Goal: Task Accomplishment & Management: Manage account settings

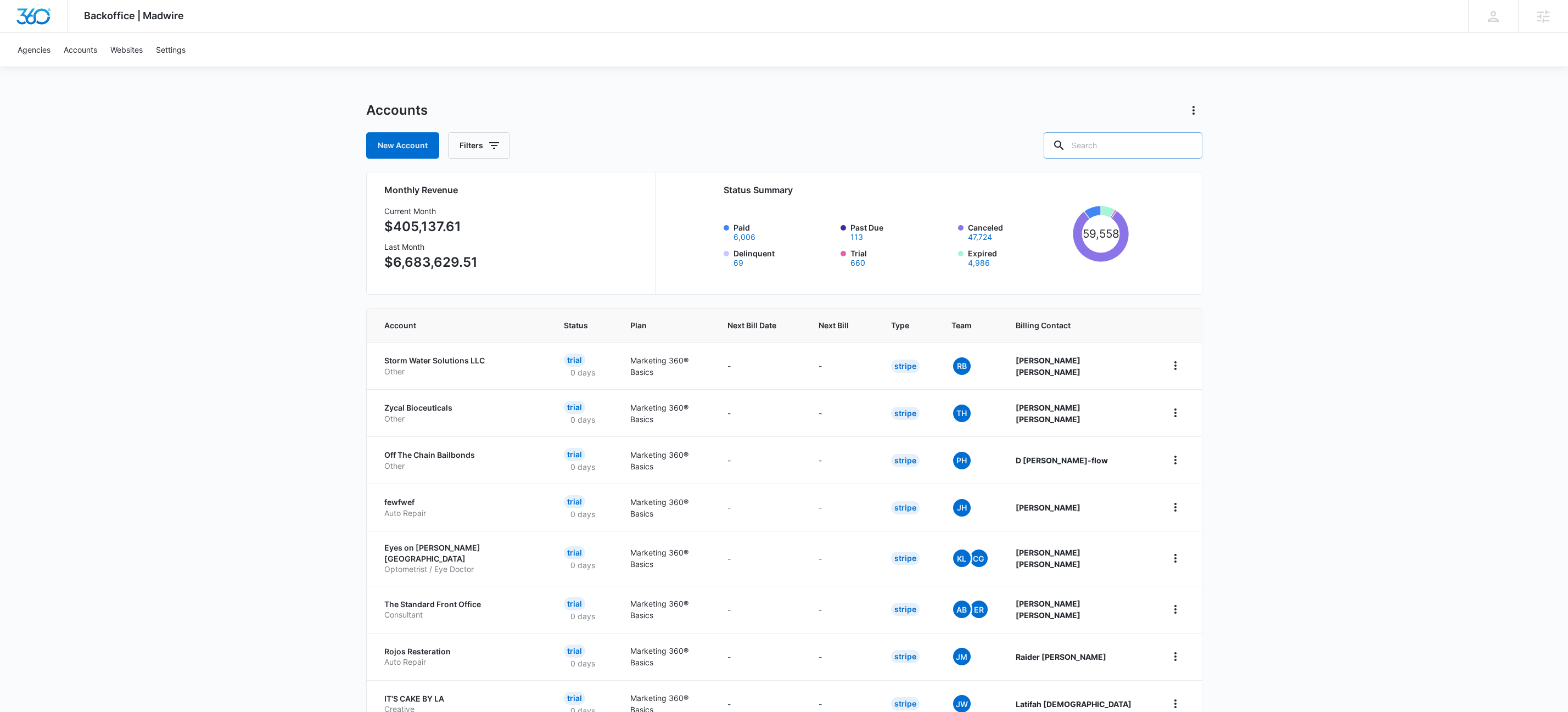
click at [1176, 150] on input "text" at bounding box center [1123, 145] width 158 height 26
paste input "M326078"
type input "M326078"
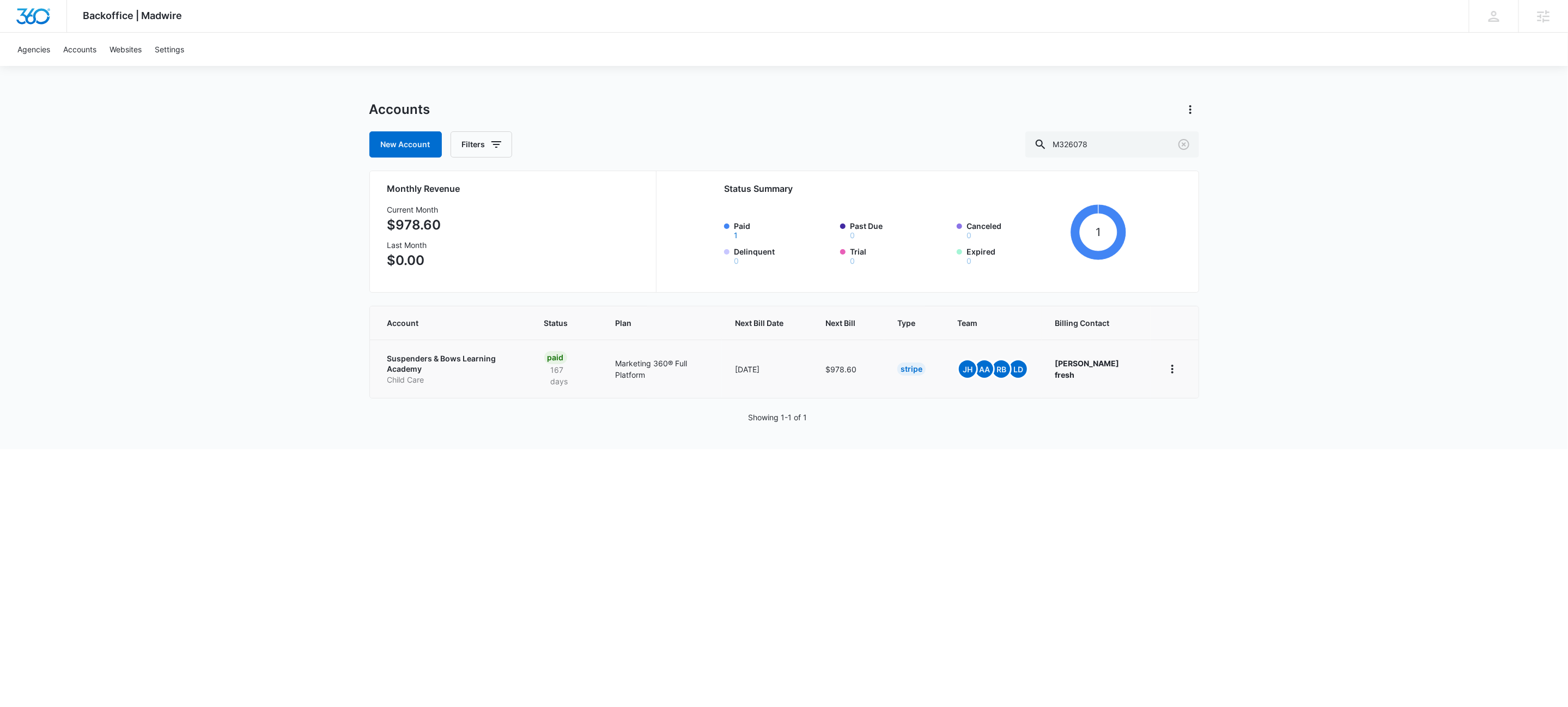
click at [481, 359] on p "Suspenders & Bows Learning Academy" at bounding box center [453, 363] width 131 height 21
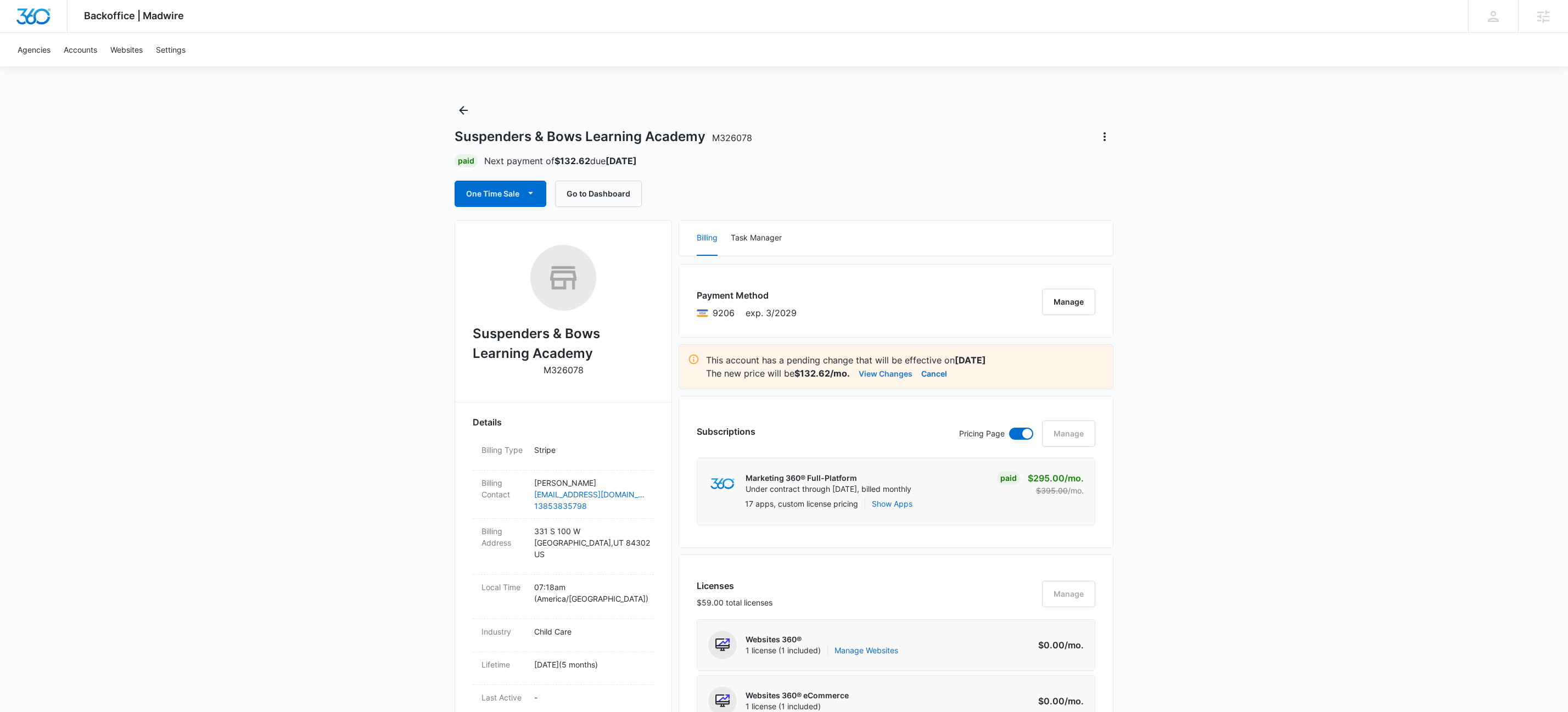
click at [875, 371] on button "View Changes" at bounding box center [885, 373] width 54 height 13
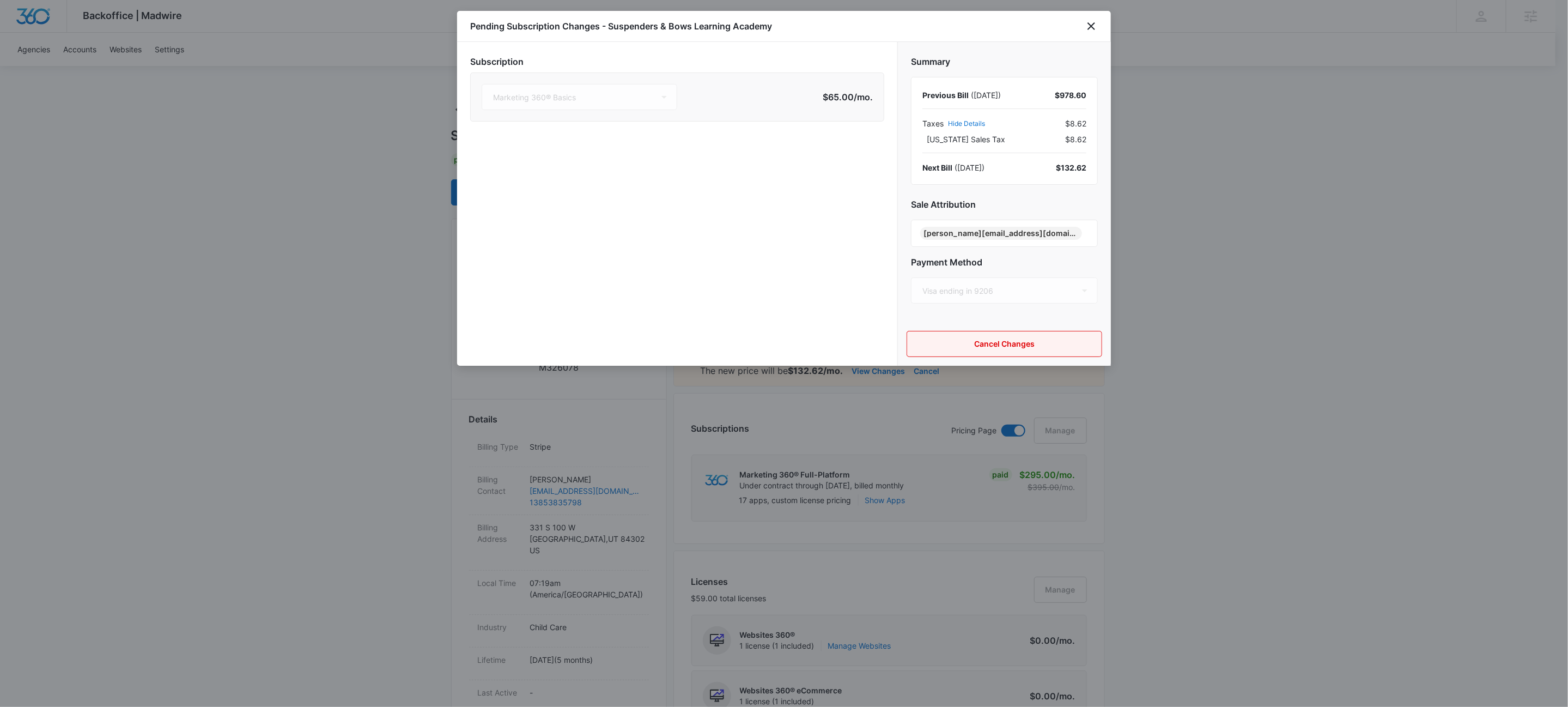
click at [1008, 335] on button "Cancel Changes" at bounding box center [1005, 344] width 196 height 26
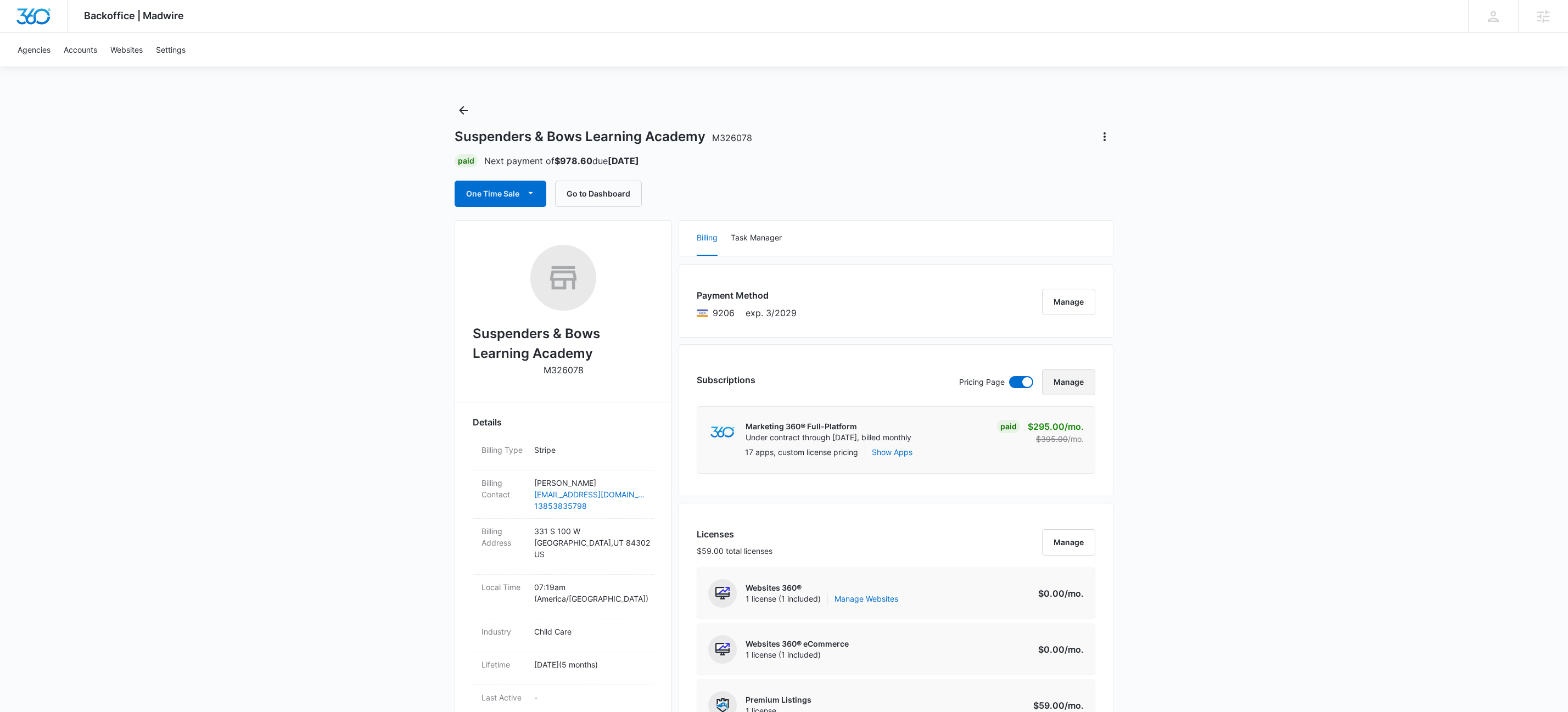
click at [1077, 388] on button "Manage" at bounding box center [1069, 382] width 53 height 26
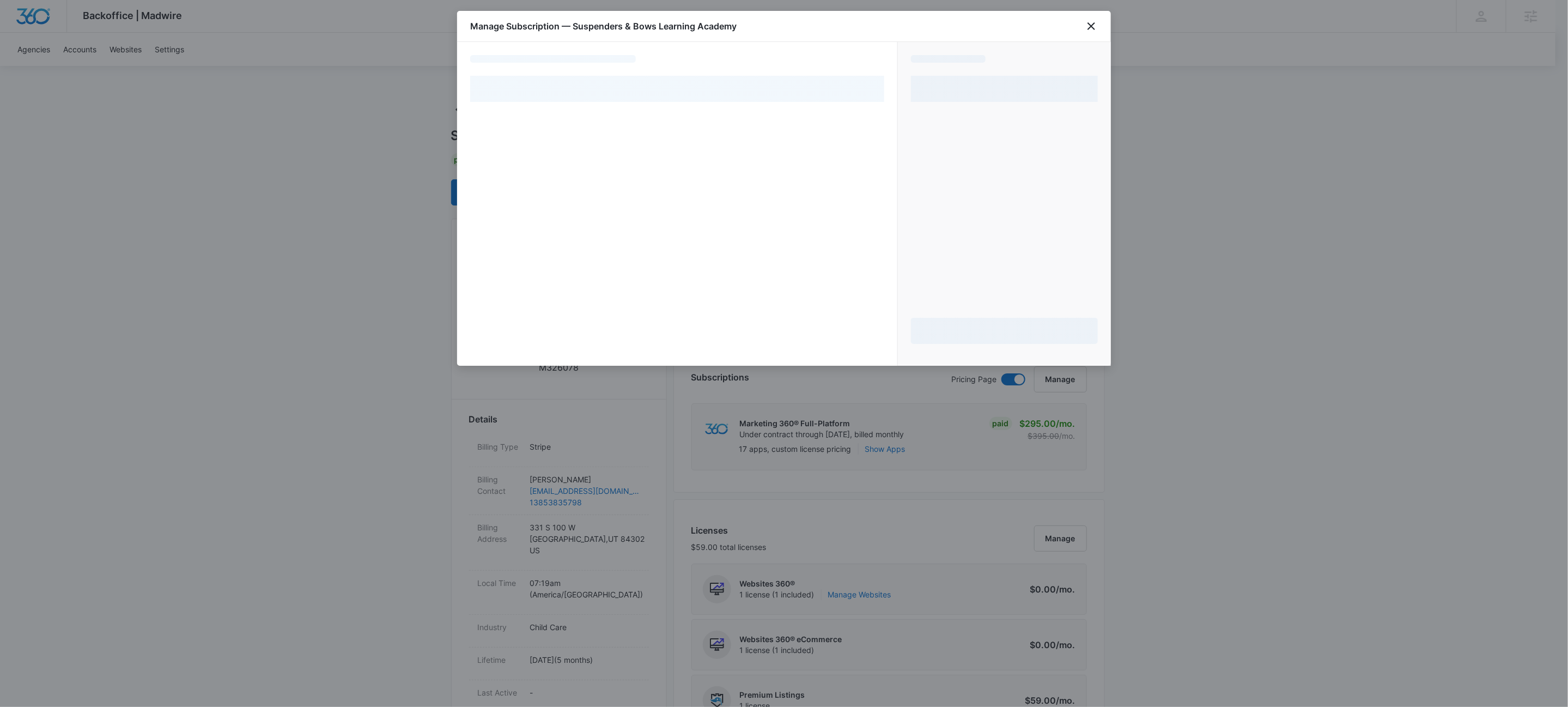
select select "pm_1R5ARhA4n8RTgNjUiET6kcma"
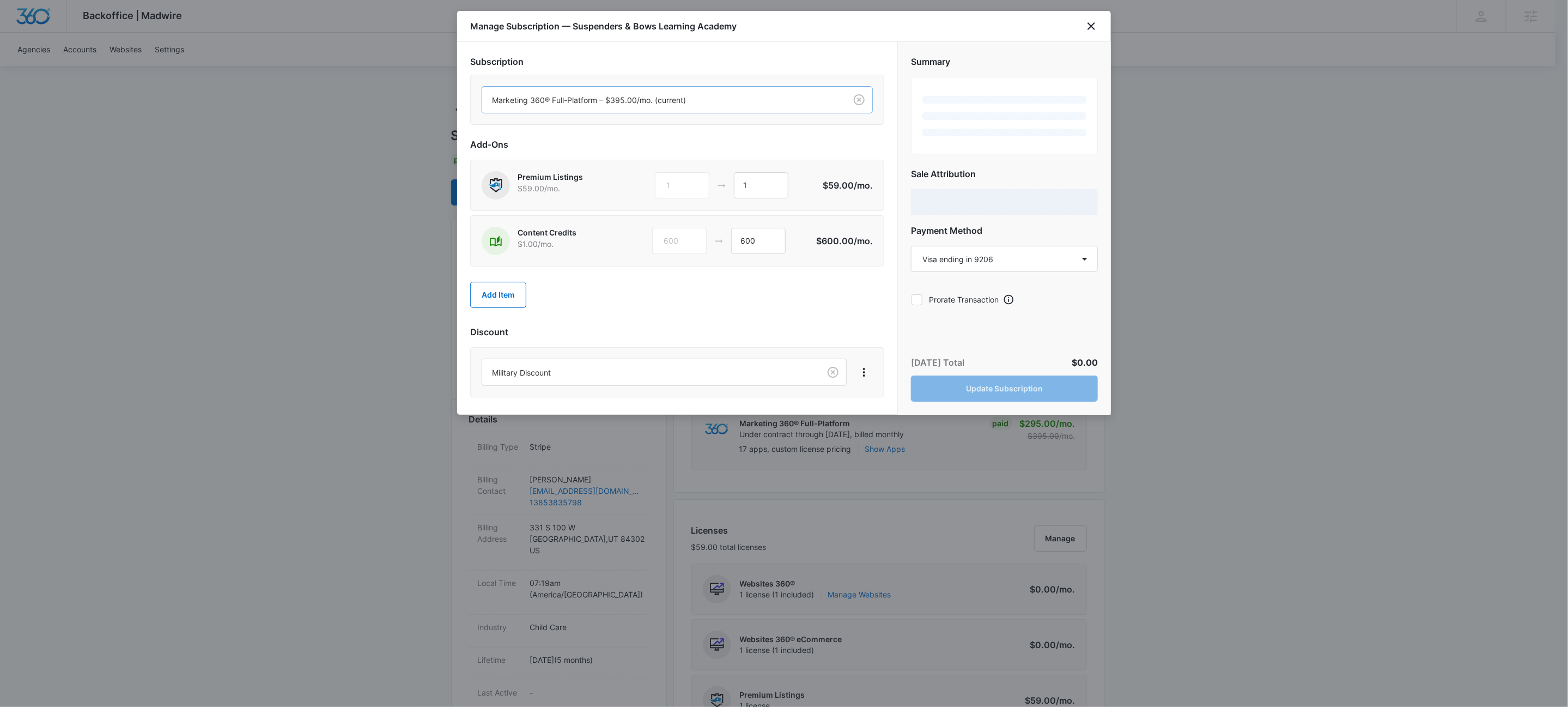
click at [673, 98] on div at bounding box center [661, 100] width 340 height 14
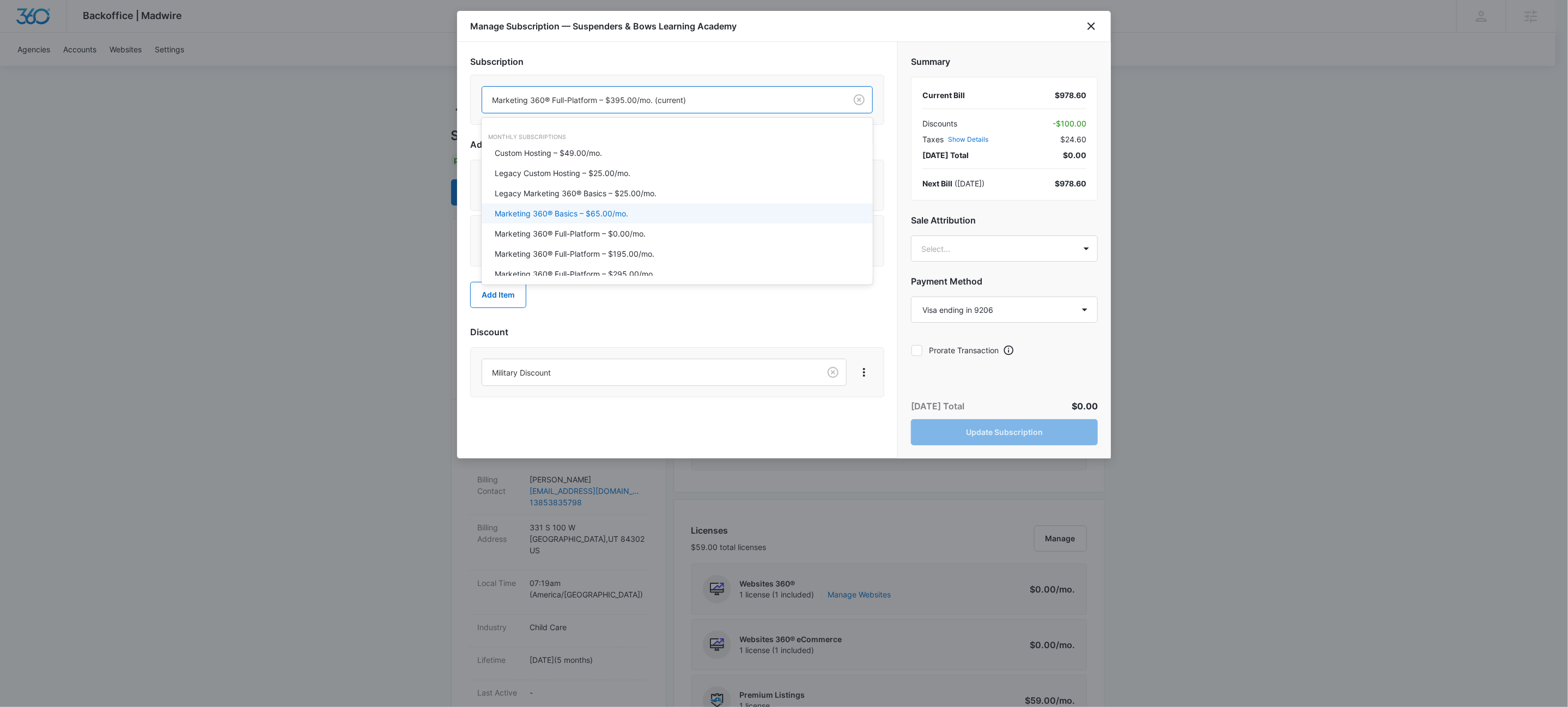
click at [650, 212] on div "Marketing 360® Basics – $65.00/mo." at bounding box center [676, 214] width 363 height 12
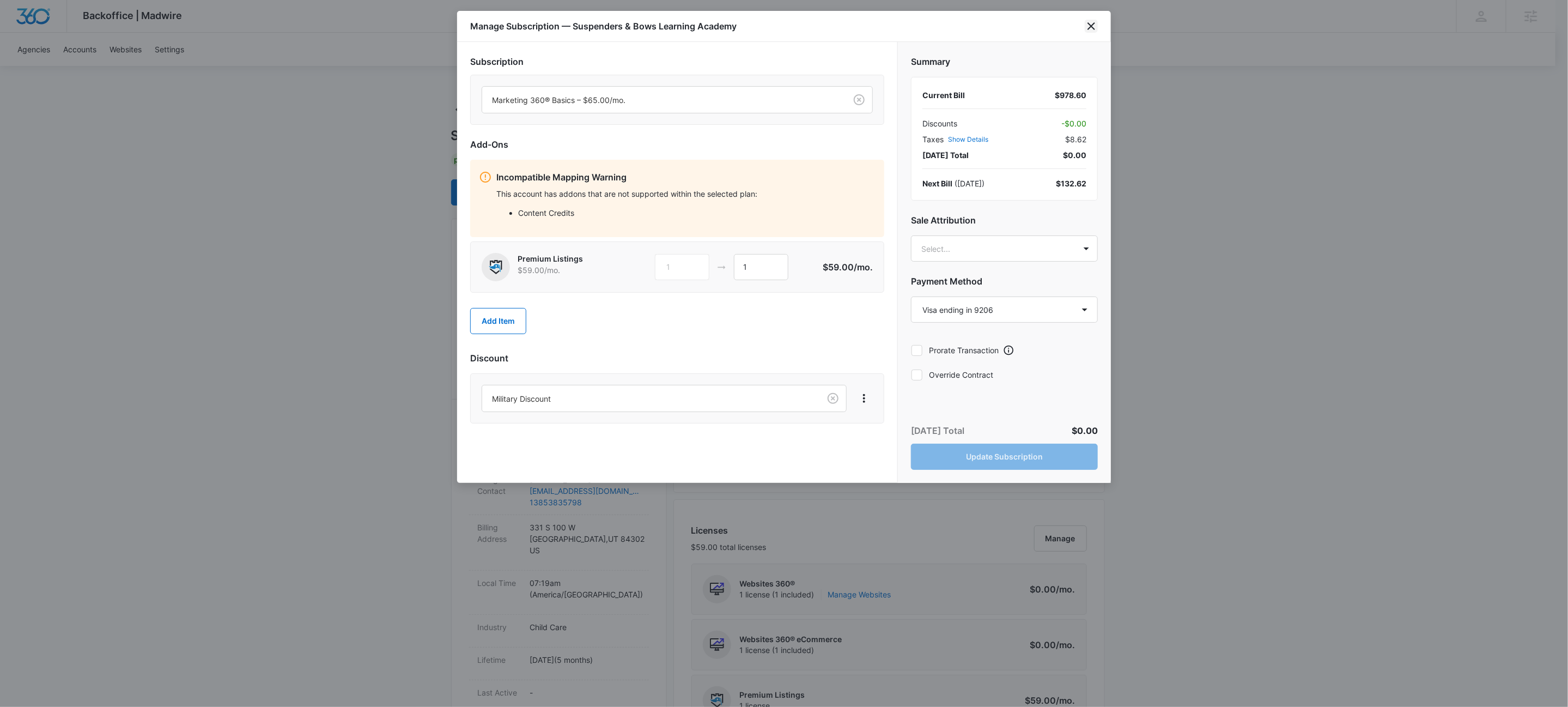
click at [1094, 28] on icon "close" at bounding box center [1091, 26] width 8 height 8
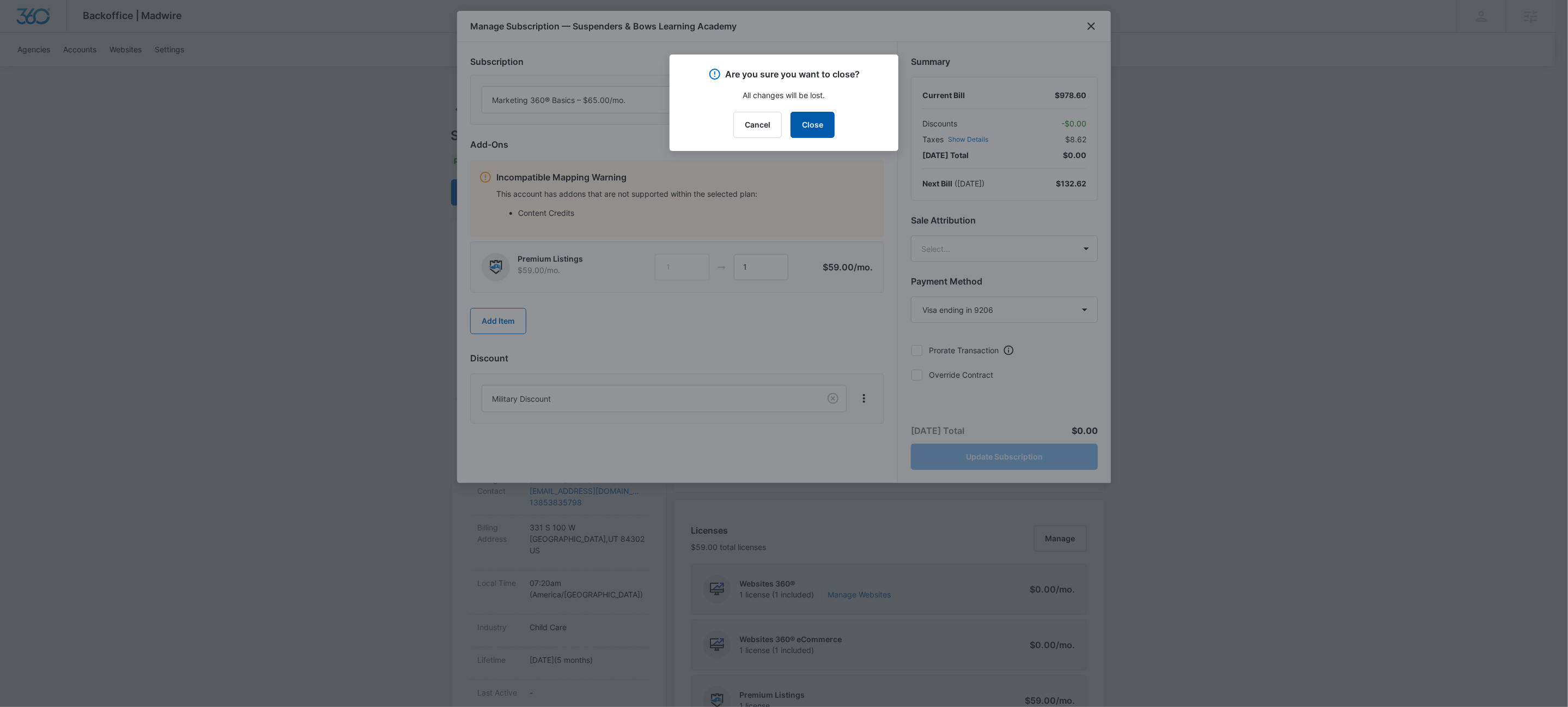
drag, startPoint x: 797, startPoint y: 126, endPoint x: 805, endPoint y: 129, distance: 8.5
click at [797, 126] on button "Close" at bounding box center [812, 125] width 44 height 26
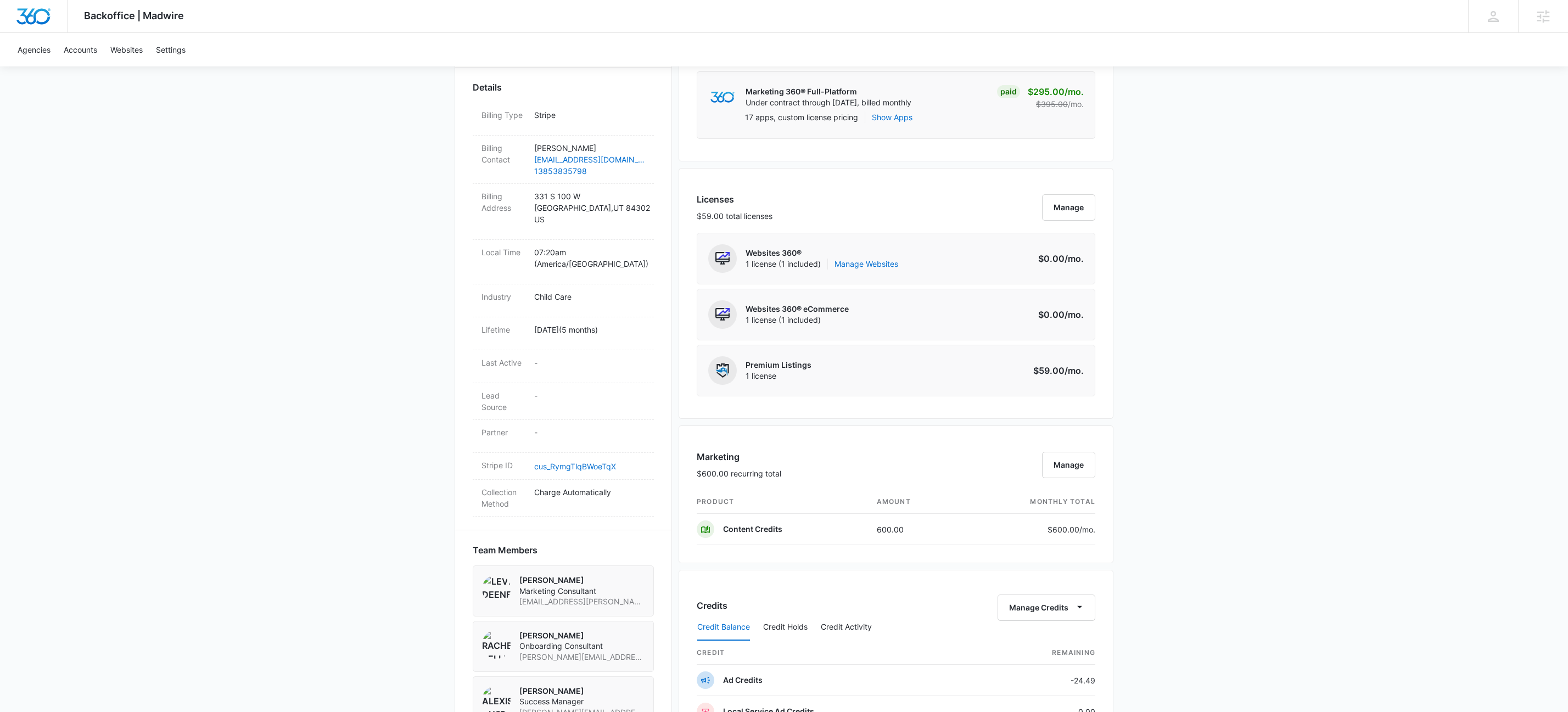
scroll to position [142, 0]
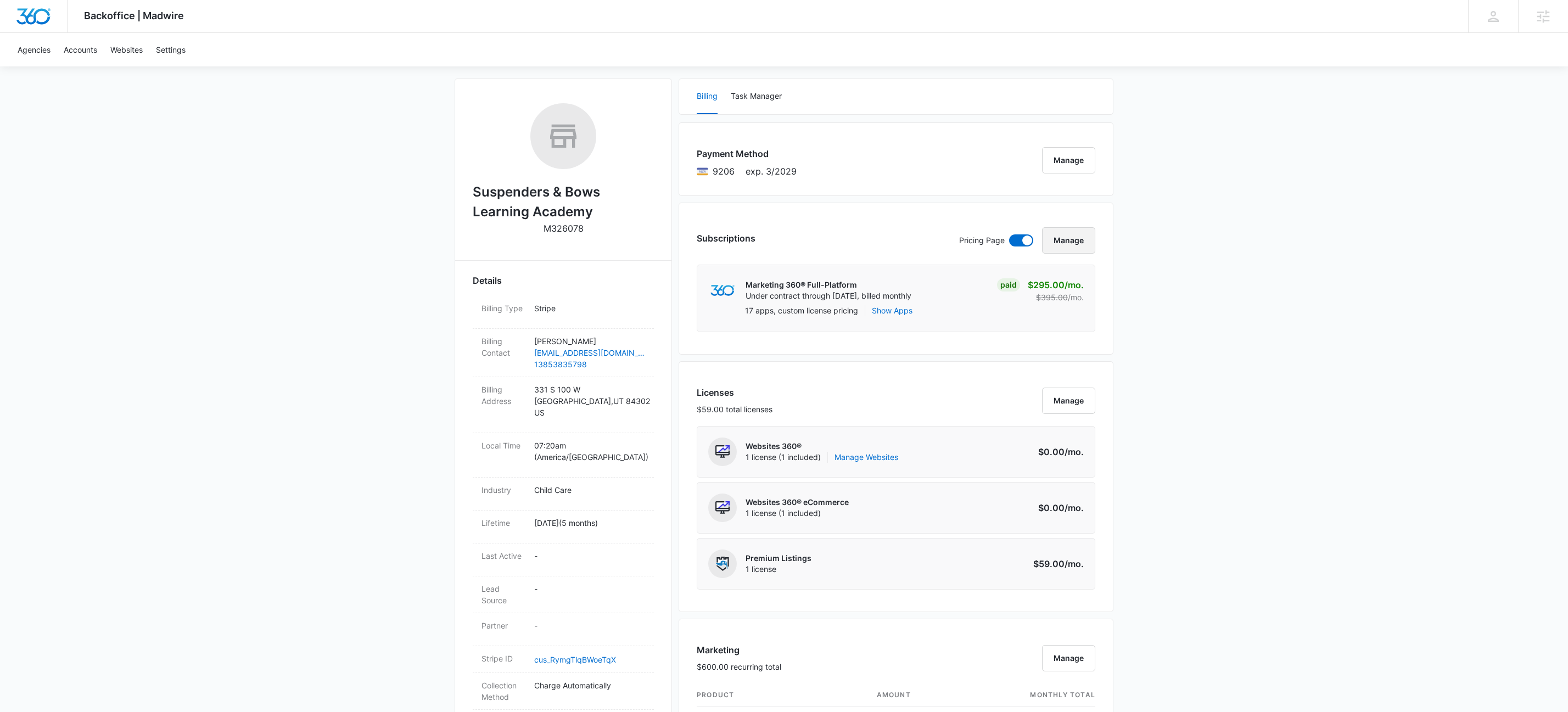
click at [1074, 240] on button "Manage" at bounding box center [1069, 240] width 53 height 26
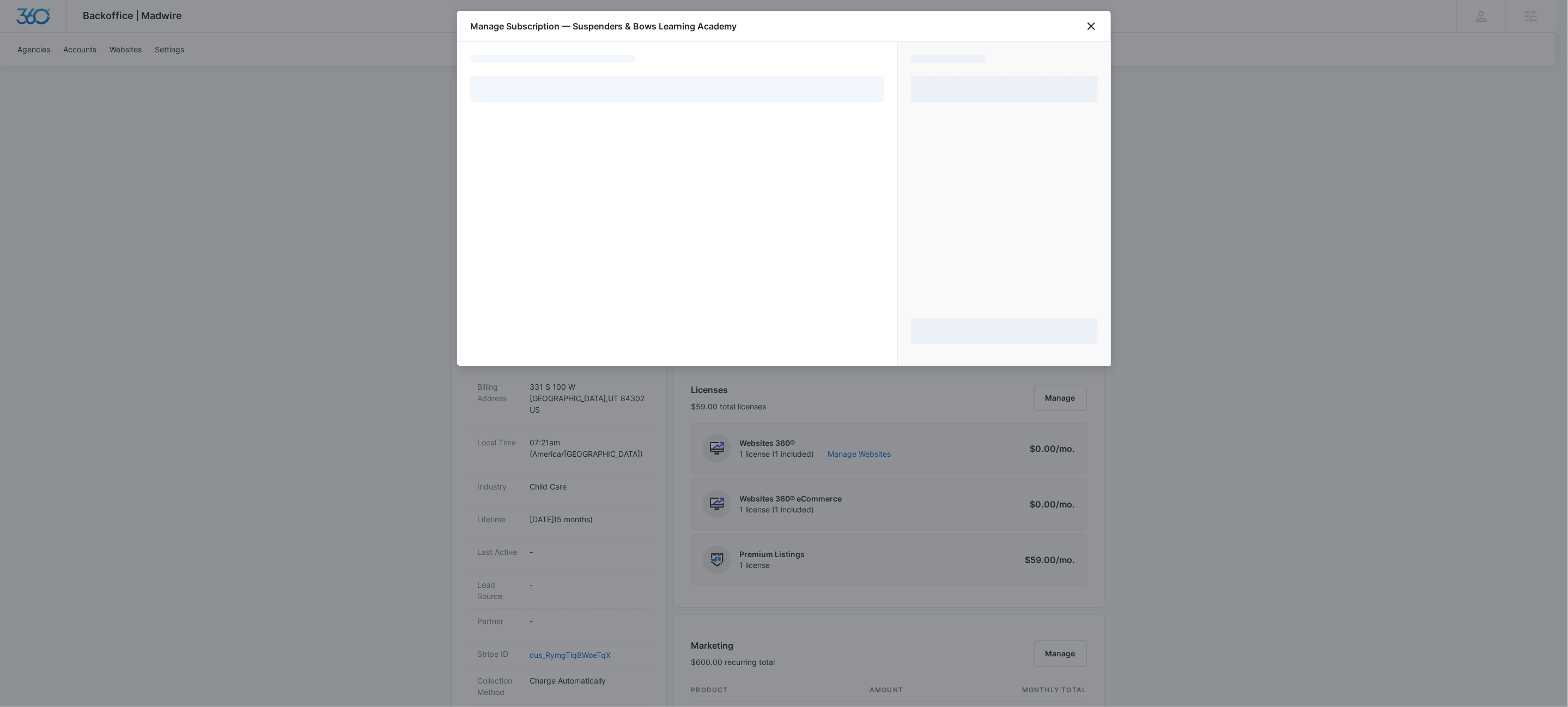
select select "pm_1R5ARhA4n8RTgNjUiET6kcma"
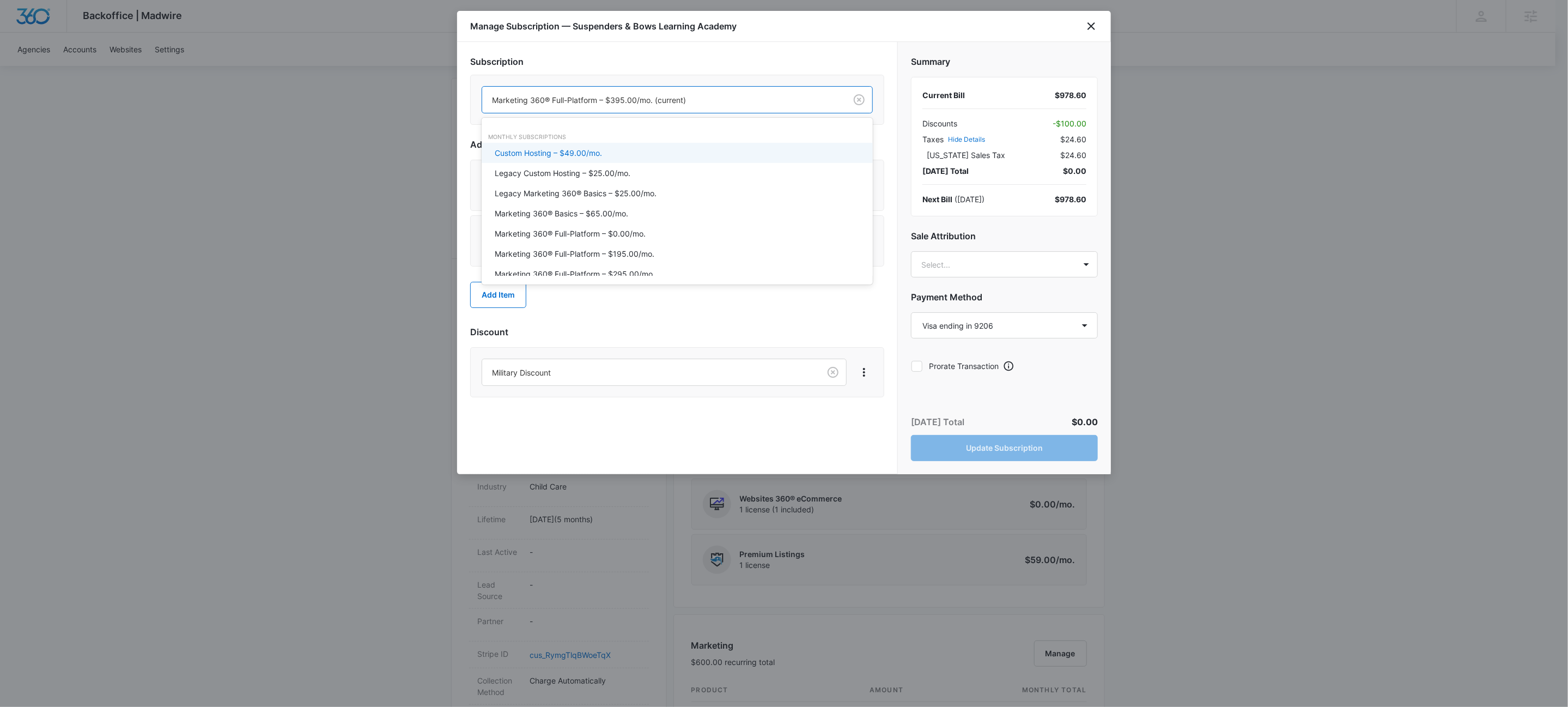
click at [788, 96] on div at bounding box center [661, 100] width 340 height 14
click at [632, 217] on div "Marketing 360® Basics – $65.00/mo." at bounding box center [676, 214] width 363 height 12
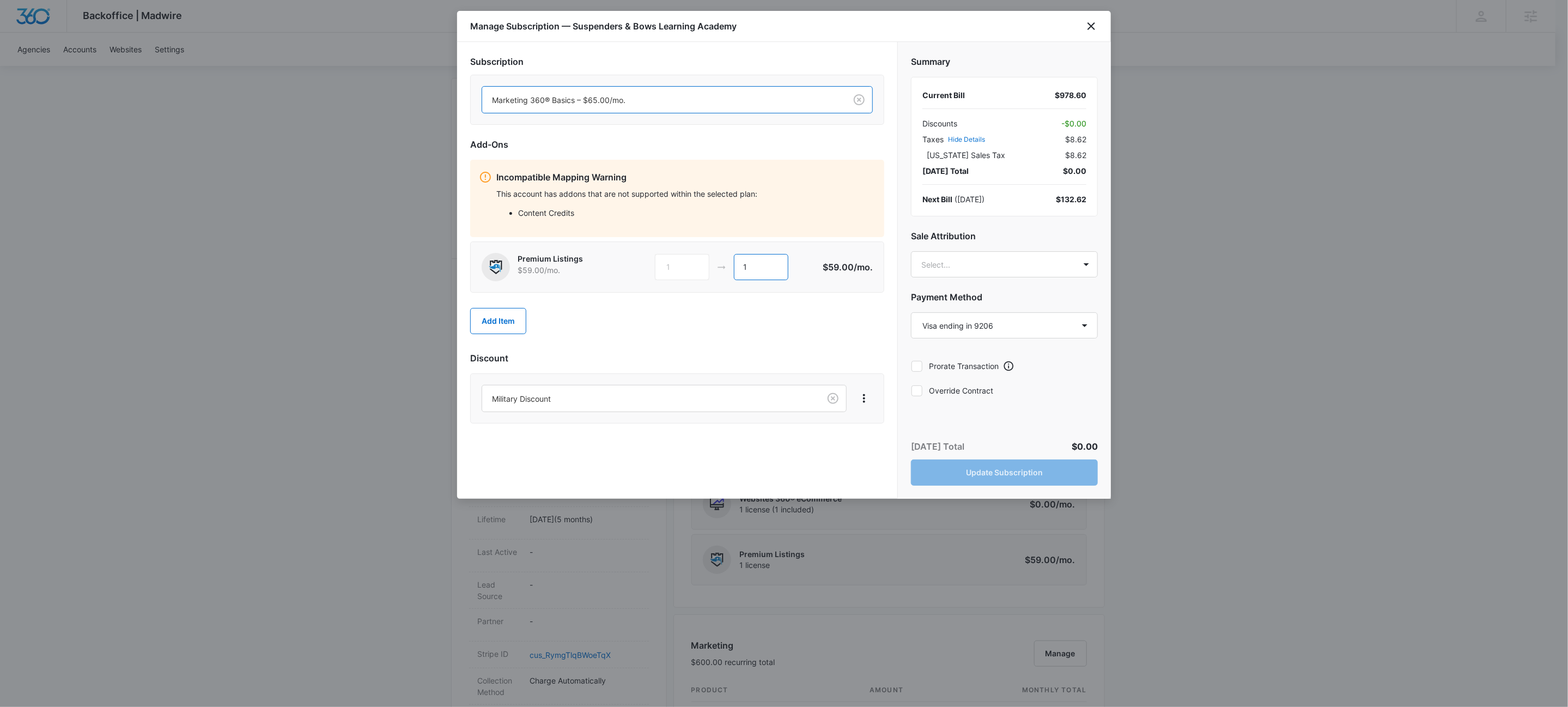
click at [759, 267] on input "1" at bounding box center [760, 267] width 54 height 26
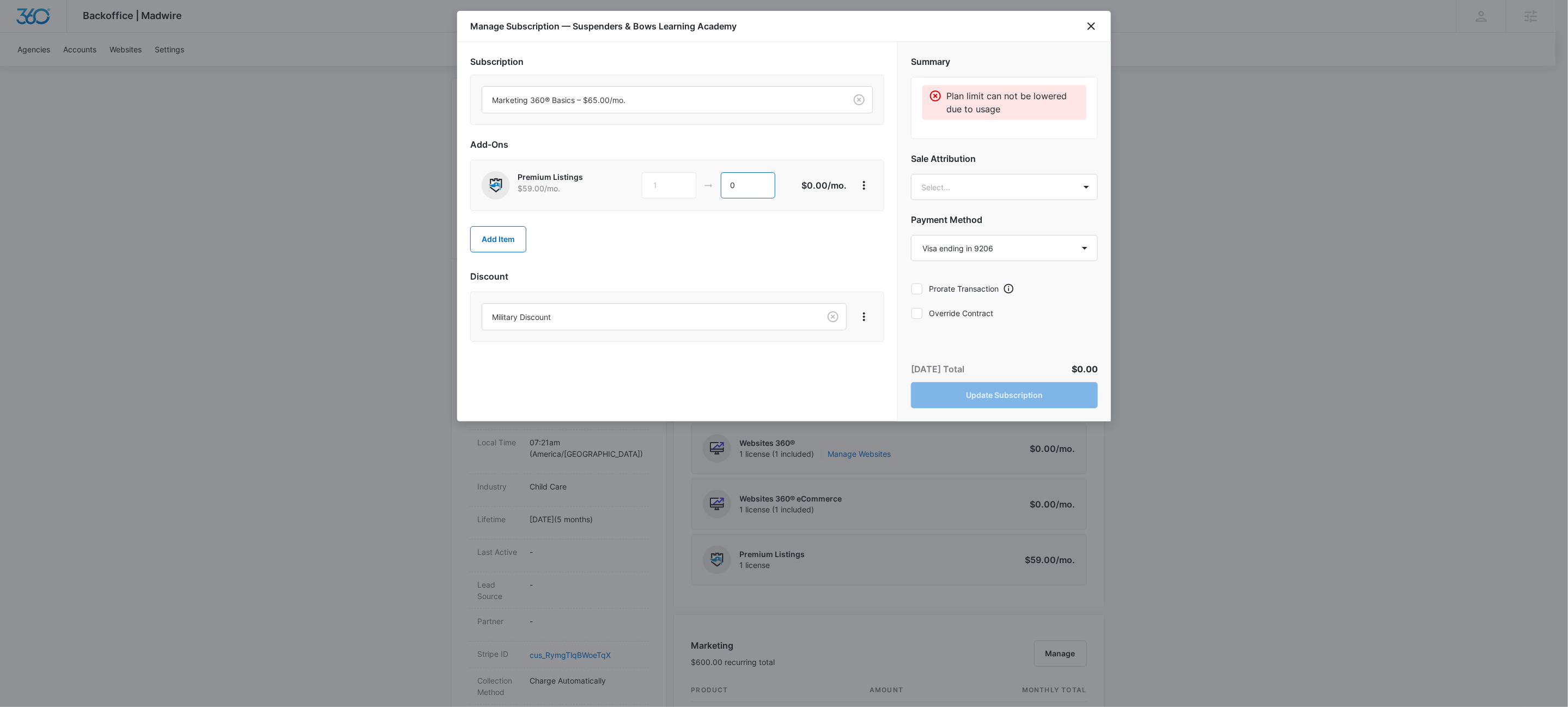
type input "0"
click at [729, 262] on div "Add Item" at bounding box center [677, 239] width 414 height 48
click at [1096, 22] on icon "close" at bounding box center [1091, 26] width 13 height 13
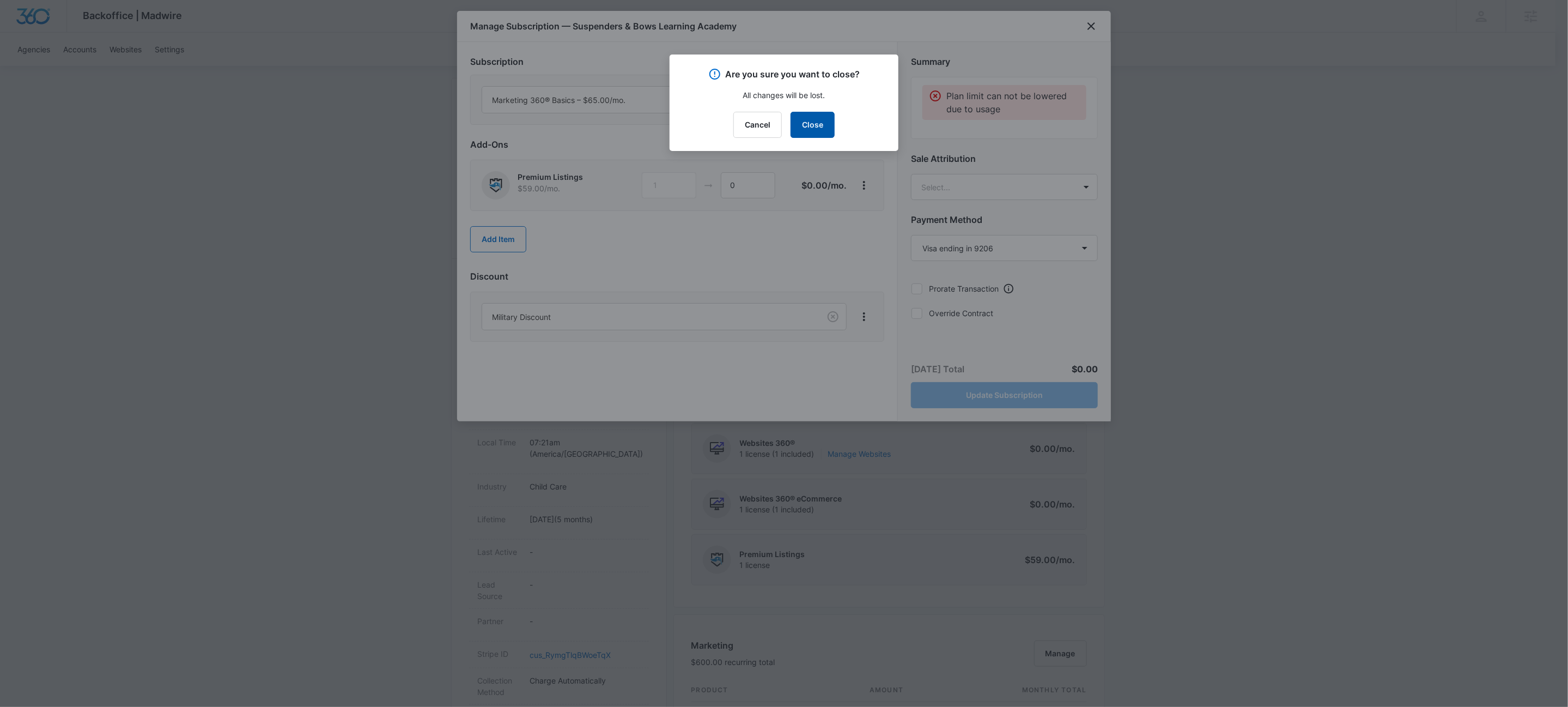
click at [813, 125] on button "Close" at bounding box center [812, 125] width 44 height 26
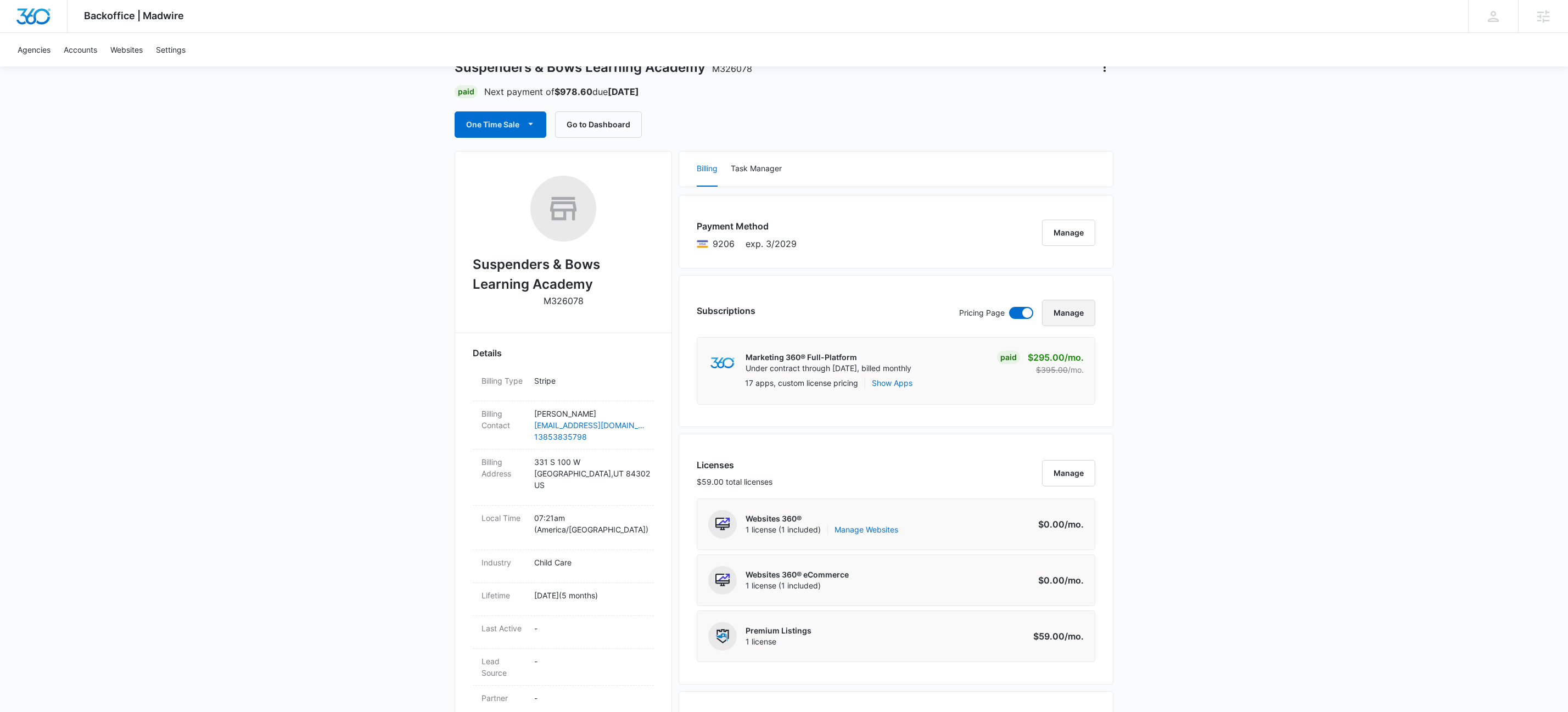
scroll to position [0, 0]
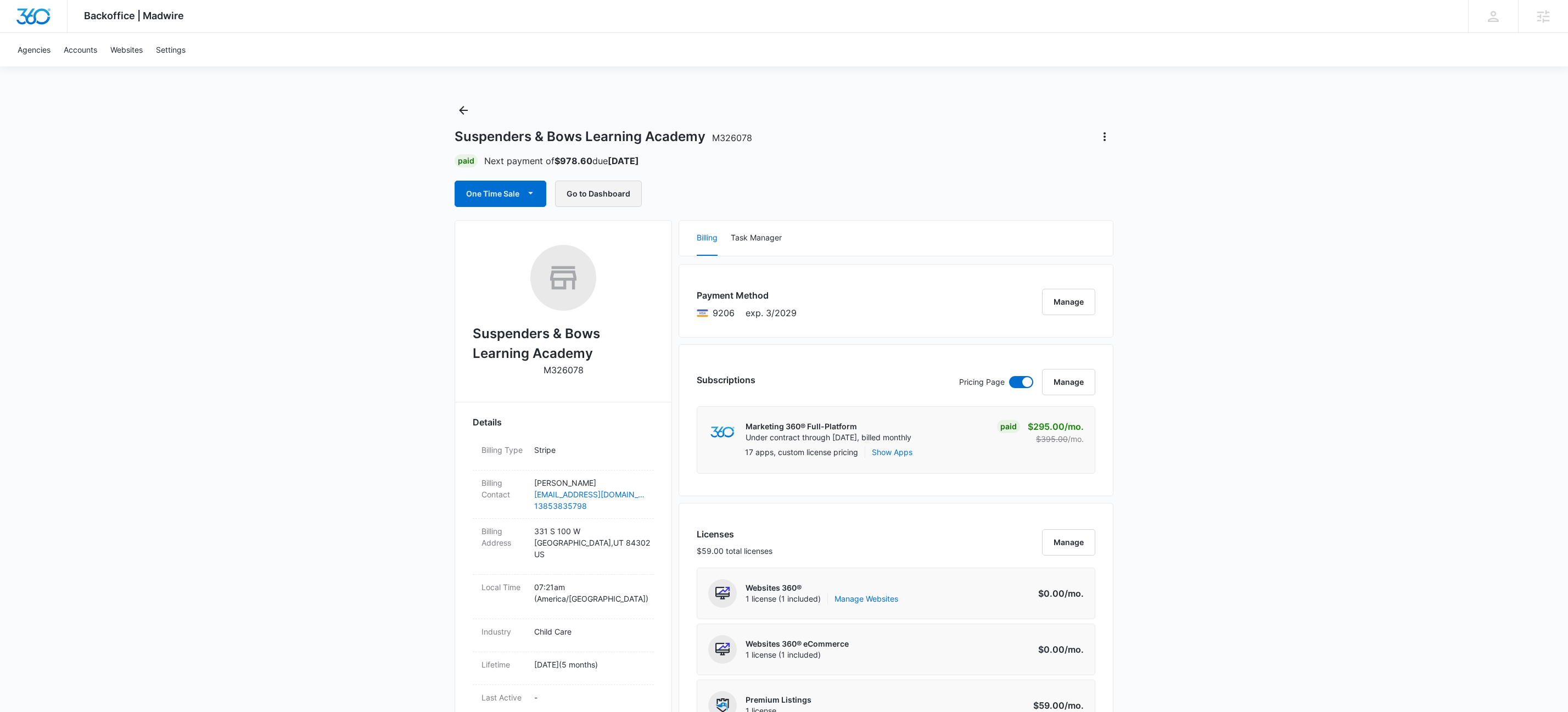
click at [607, 187] on button "Go to Dashboard" at bounding box center [598, 193] width 87 height 26
click at [464, 114] on icon "Back" at bounding box center [464, 110] width 13 height 13
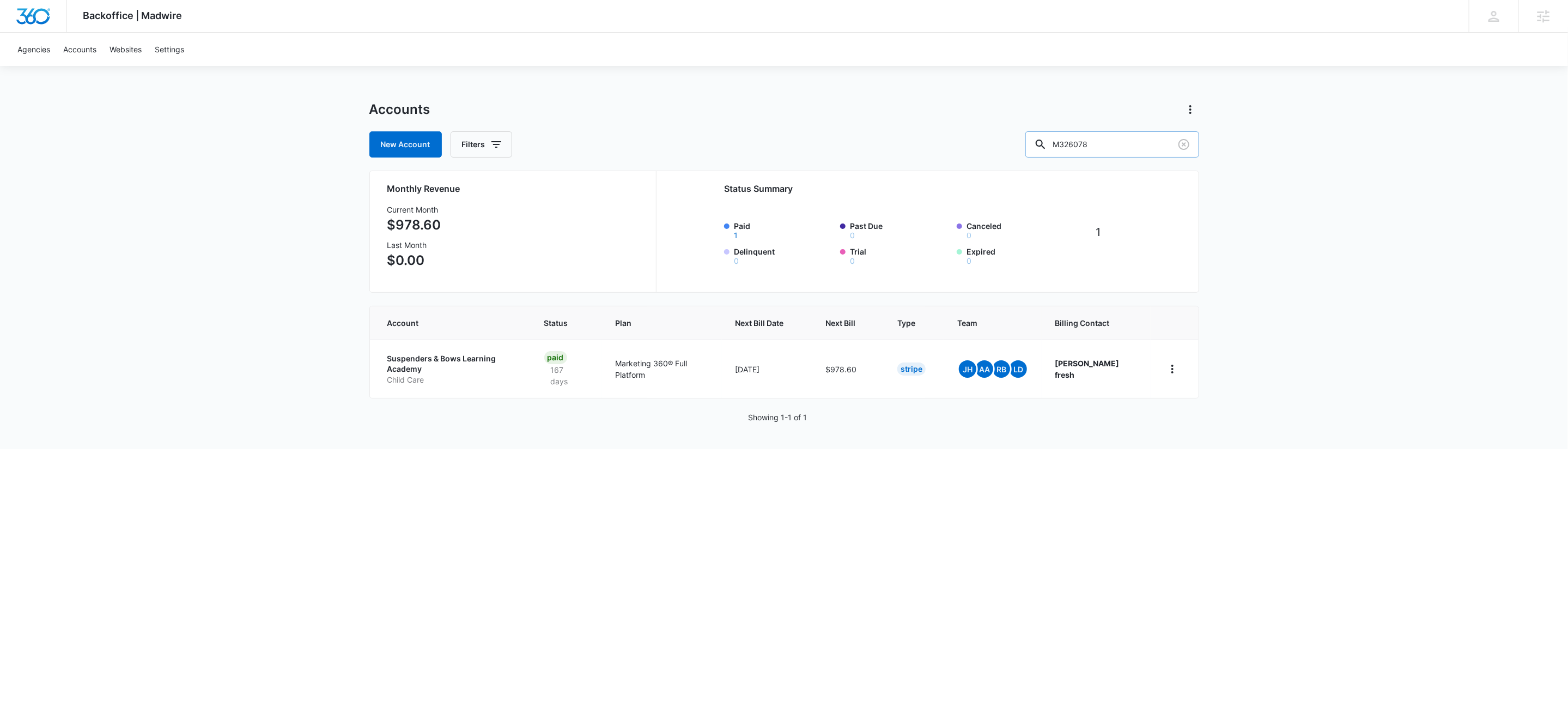
click at [1135, 147] on input "M326078" at bounding box center [1112, 144] width 174 height 26
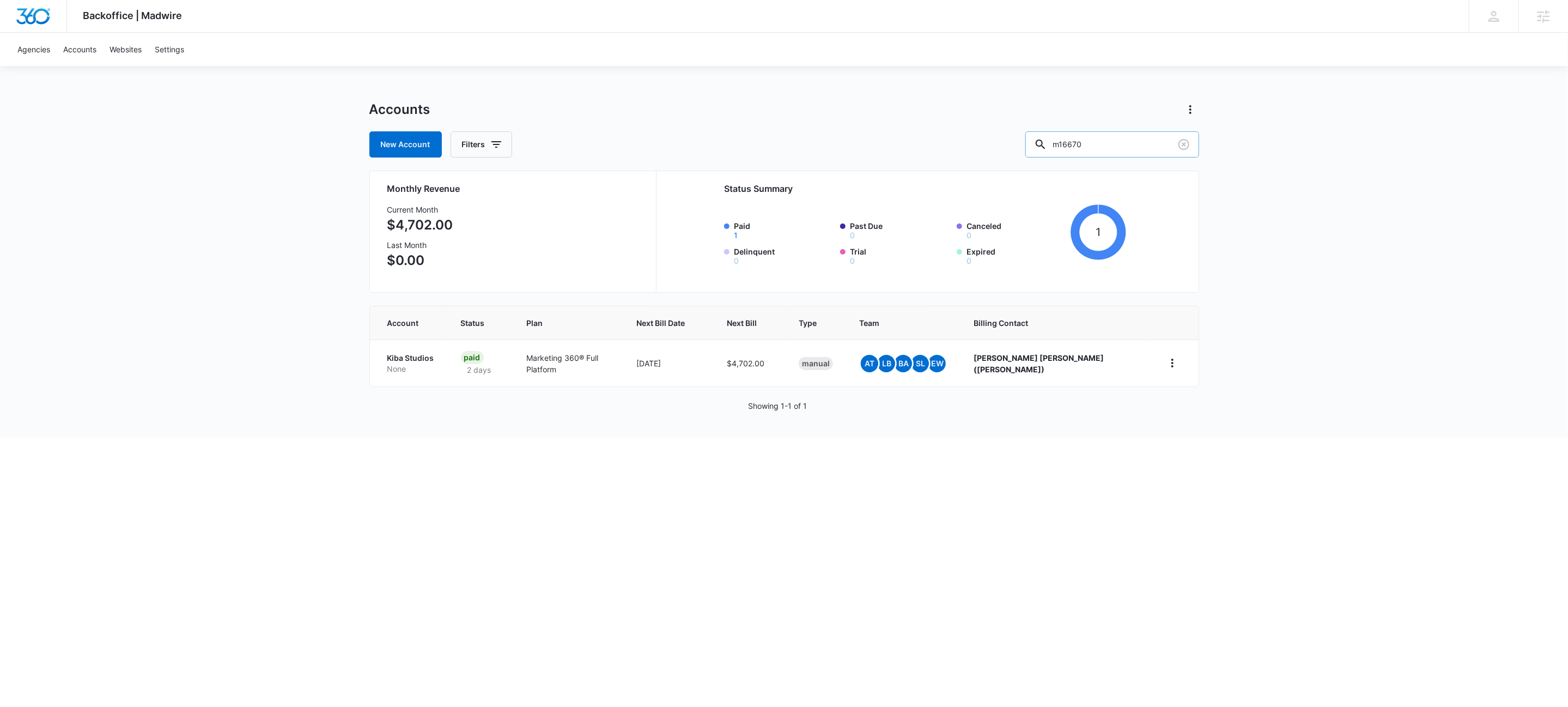
click at [1128, 138] on input "m16670" at bounding box center [1112, 144] width 174 height 26
paste input "M5620"
type input "M56200"
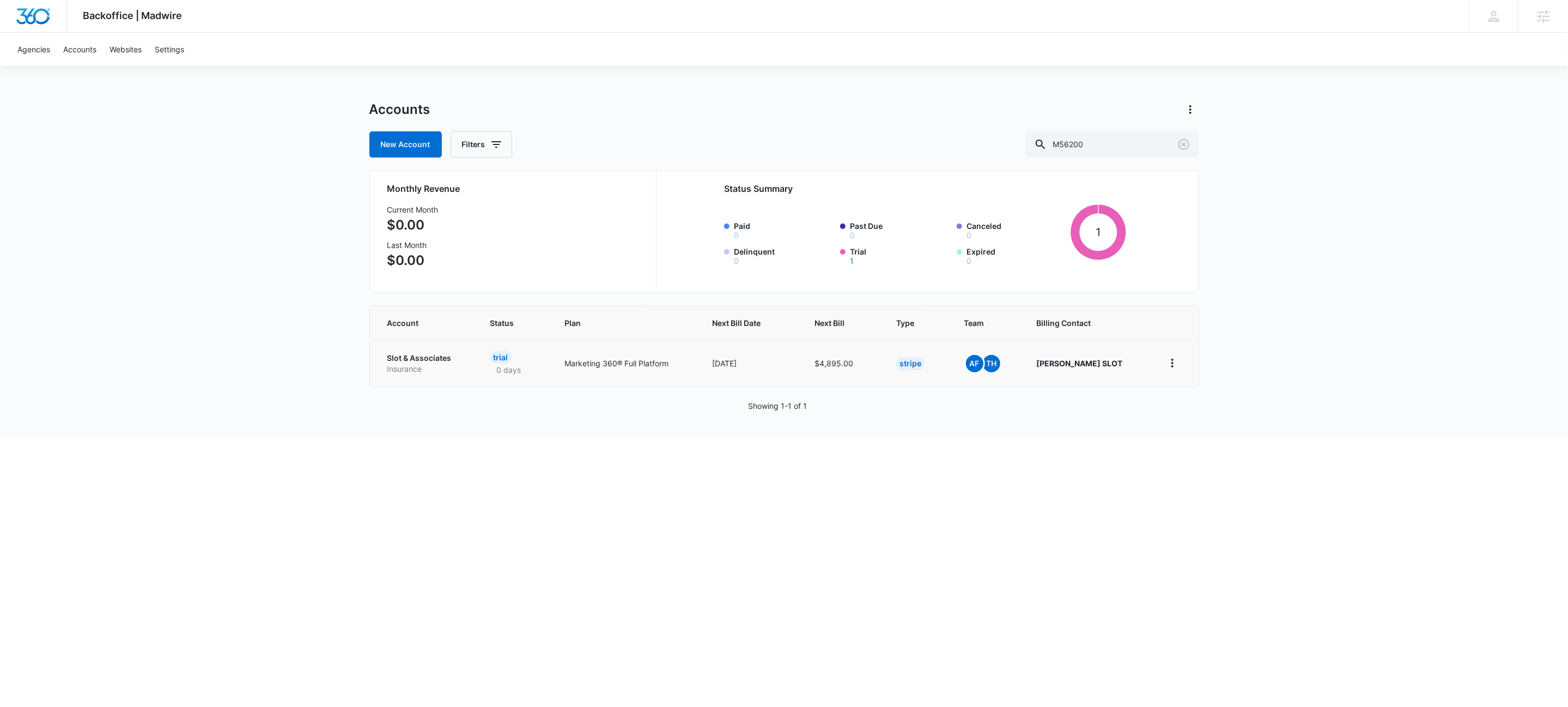
click at [424, 359] on p "Slot & Associates" at bounding box center [426, 358] width 77 height 11
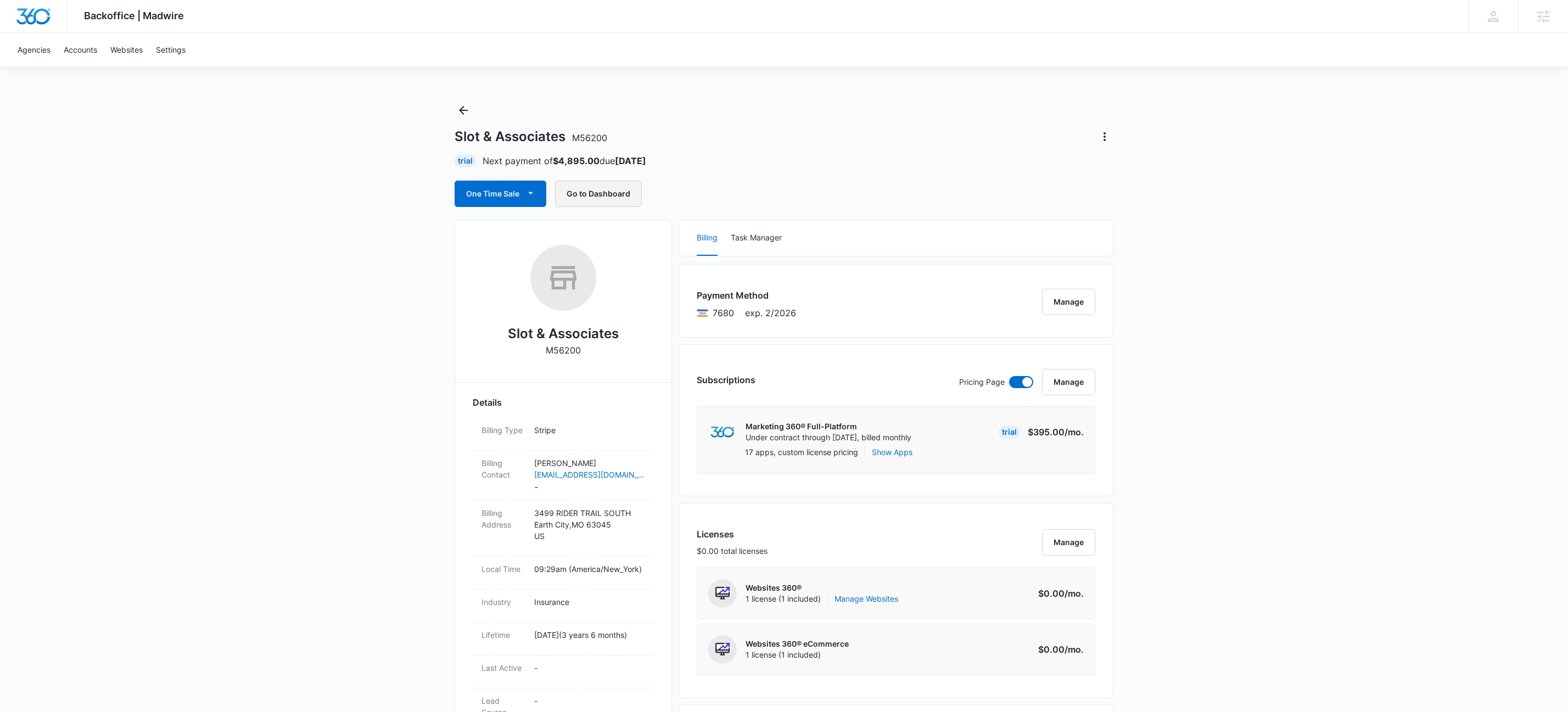
click at [606, 191] on button "Go to Dashboard" at bounding box center [598, 193] width 87 height 26
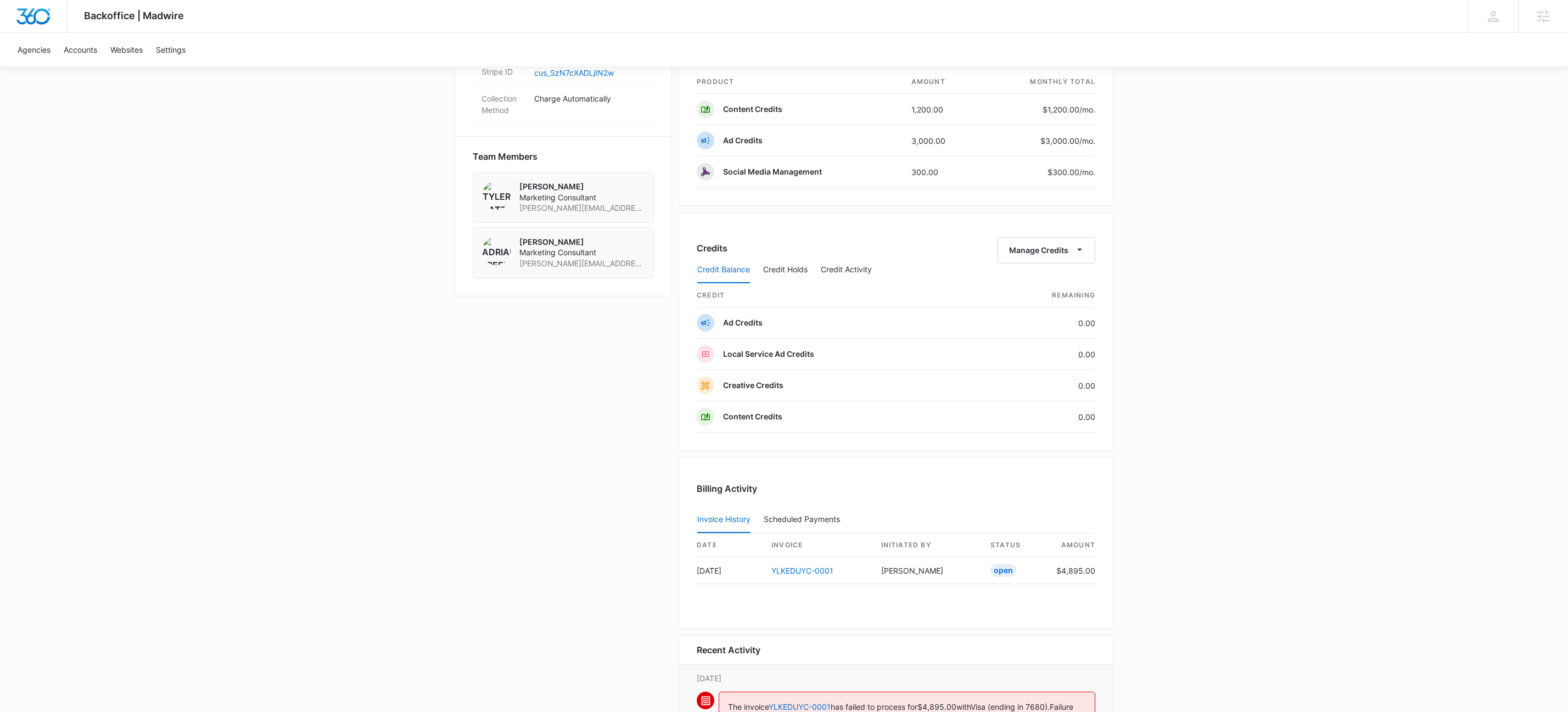
scroll to position [619, 0]
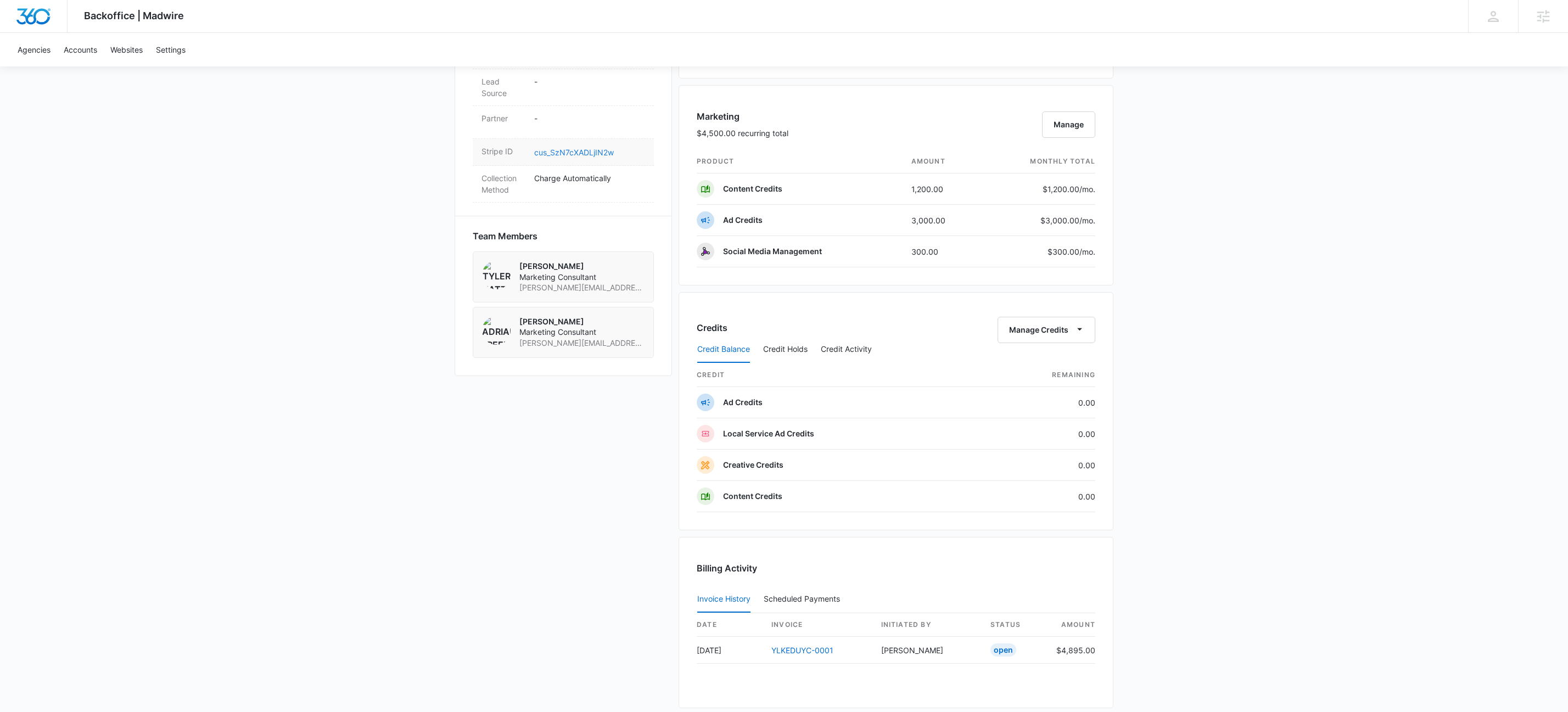
click at [546, 157] on link "cus_SzN7cXADLjIN2w" at bounding box center [574, 152] width 80 height 9
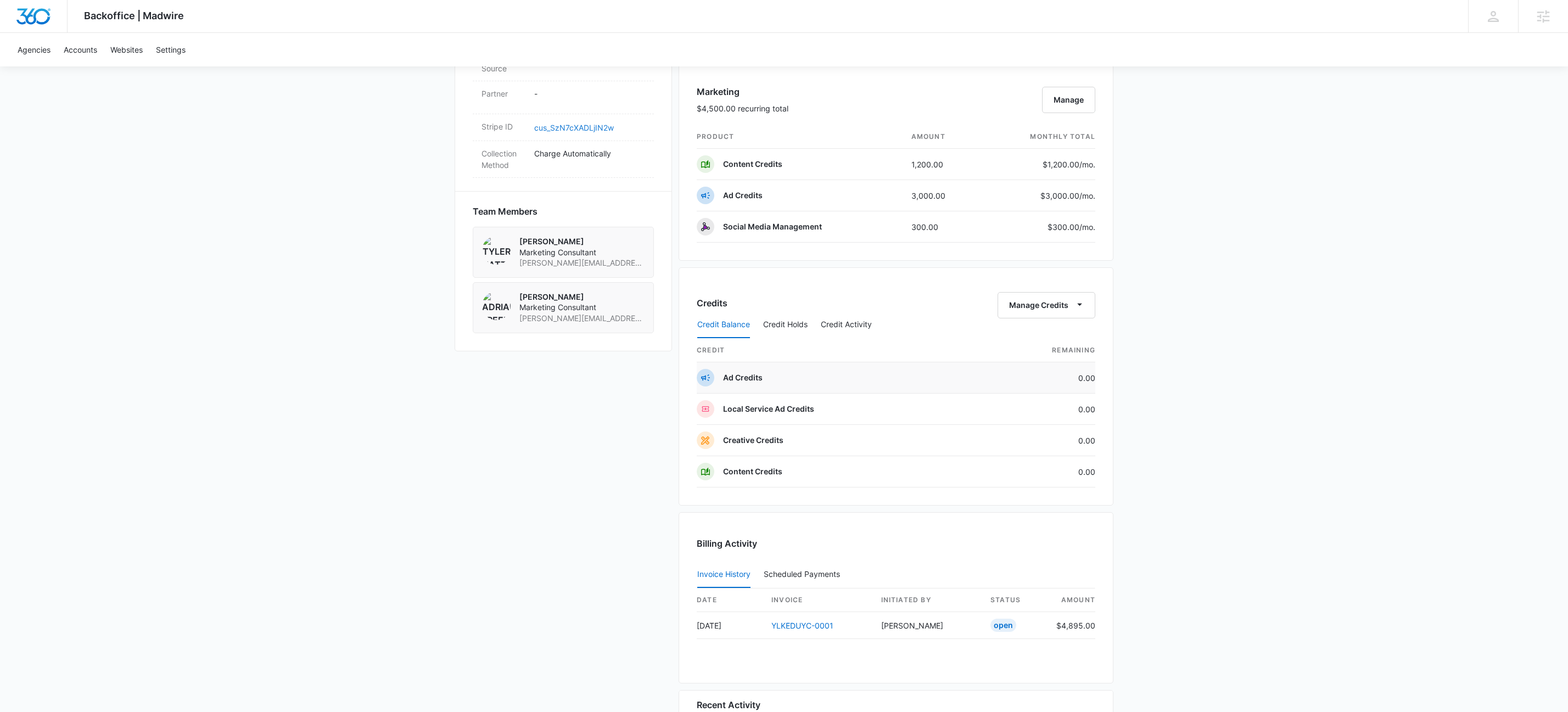
scroll to position [0, 0]
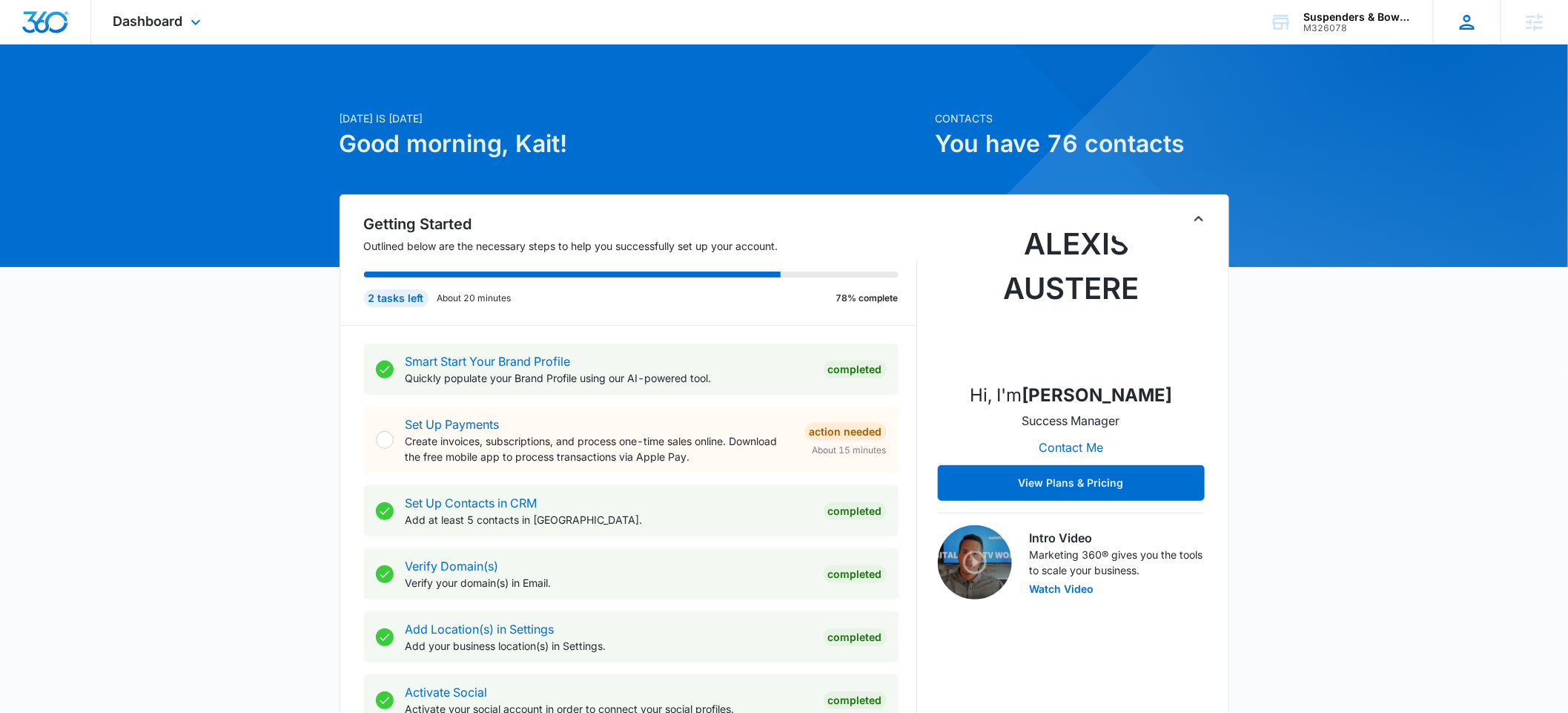
click at [1476, 20] on icon at bounding box center [1466, 22] width 23 height 23
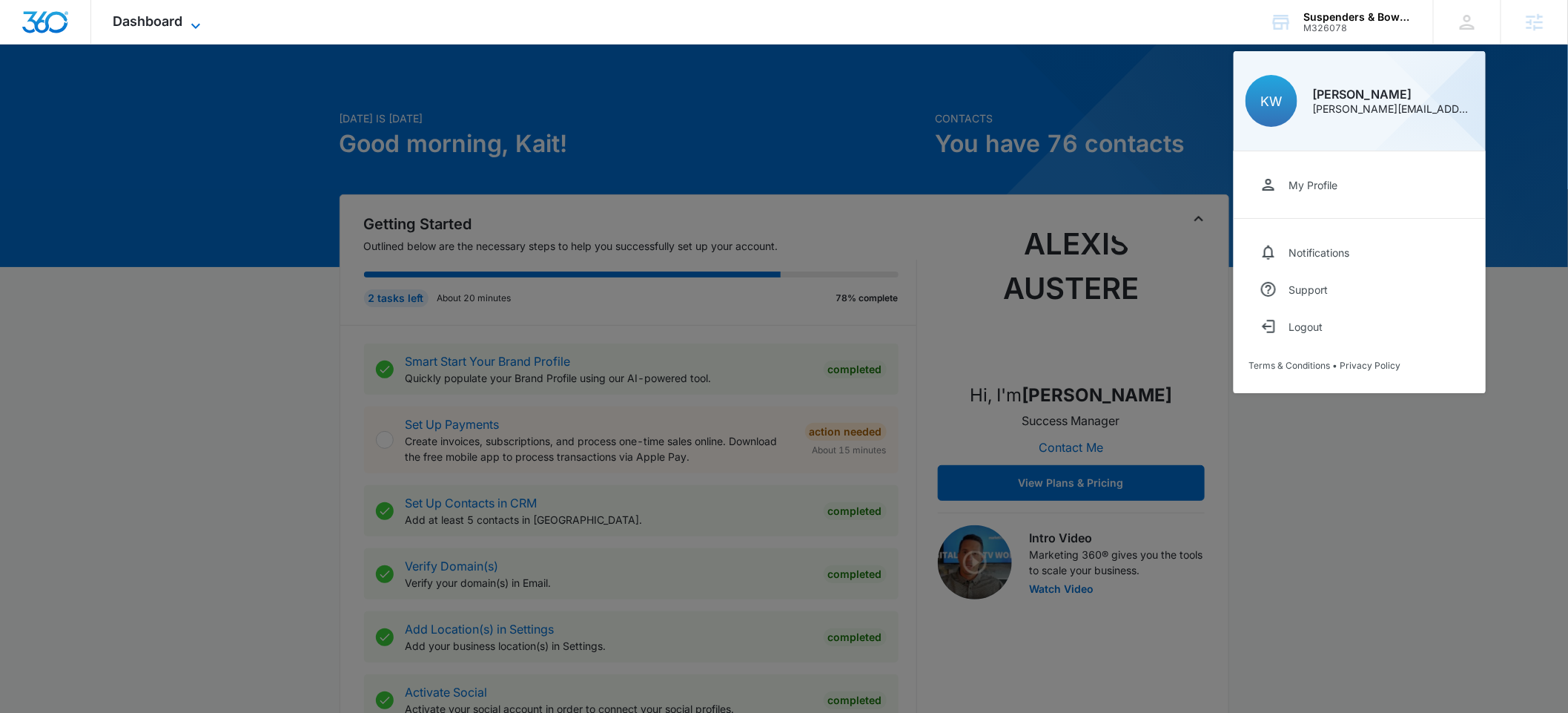
click at [199, 30] on icon at bounding box center [196, 26] width 18 height 18
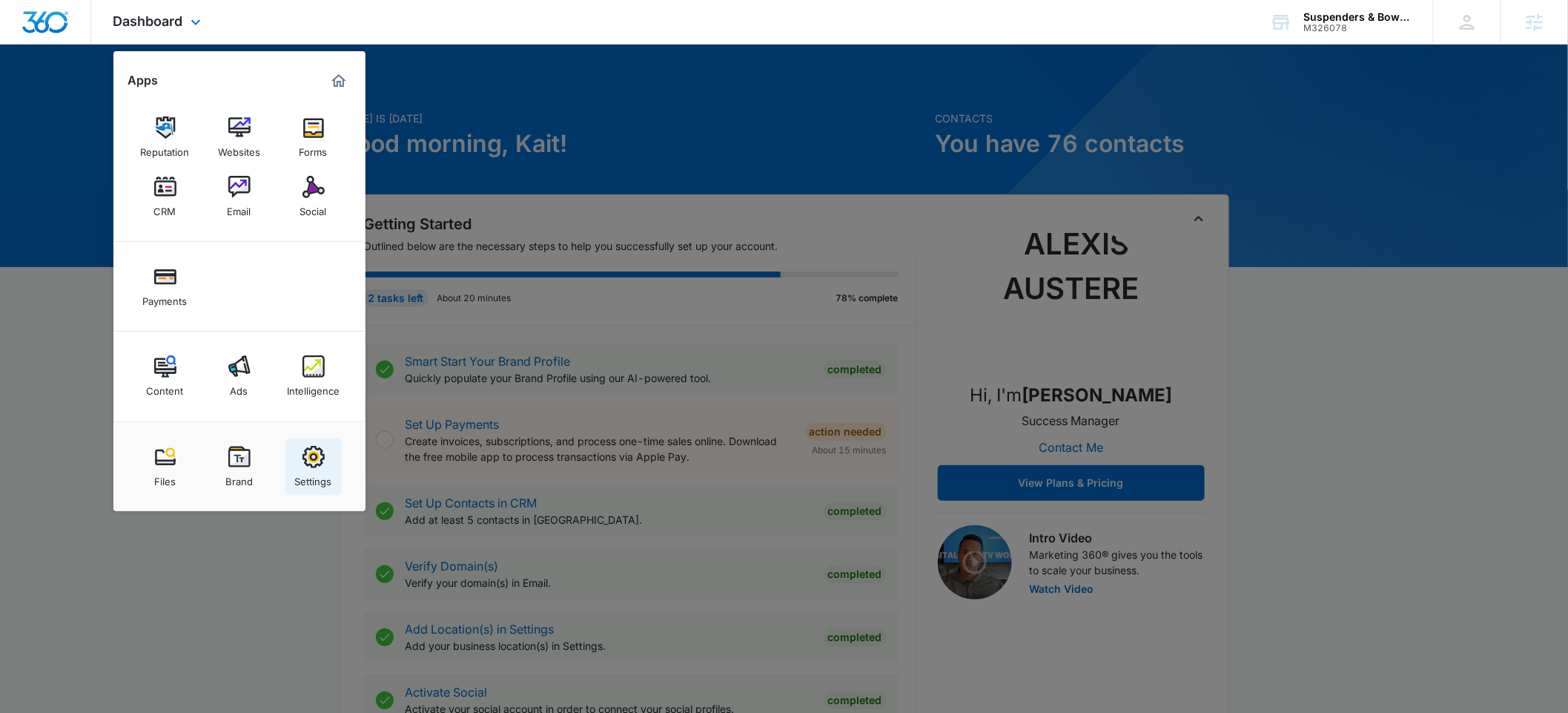
click at [300, 447] on link "Settings" at bounding box center [313, 466] width 56 height 56
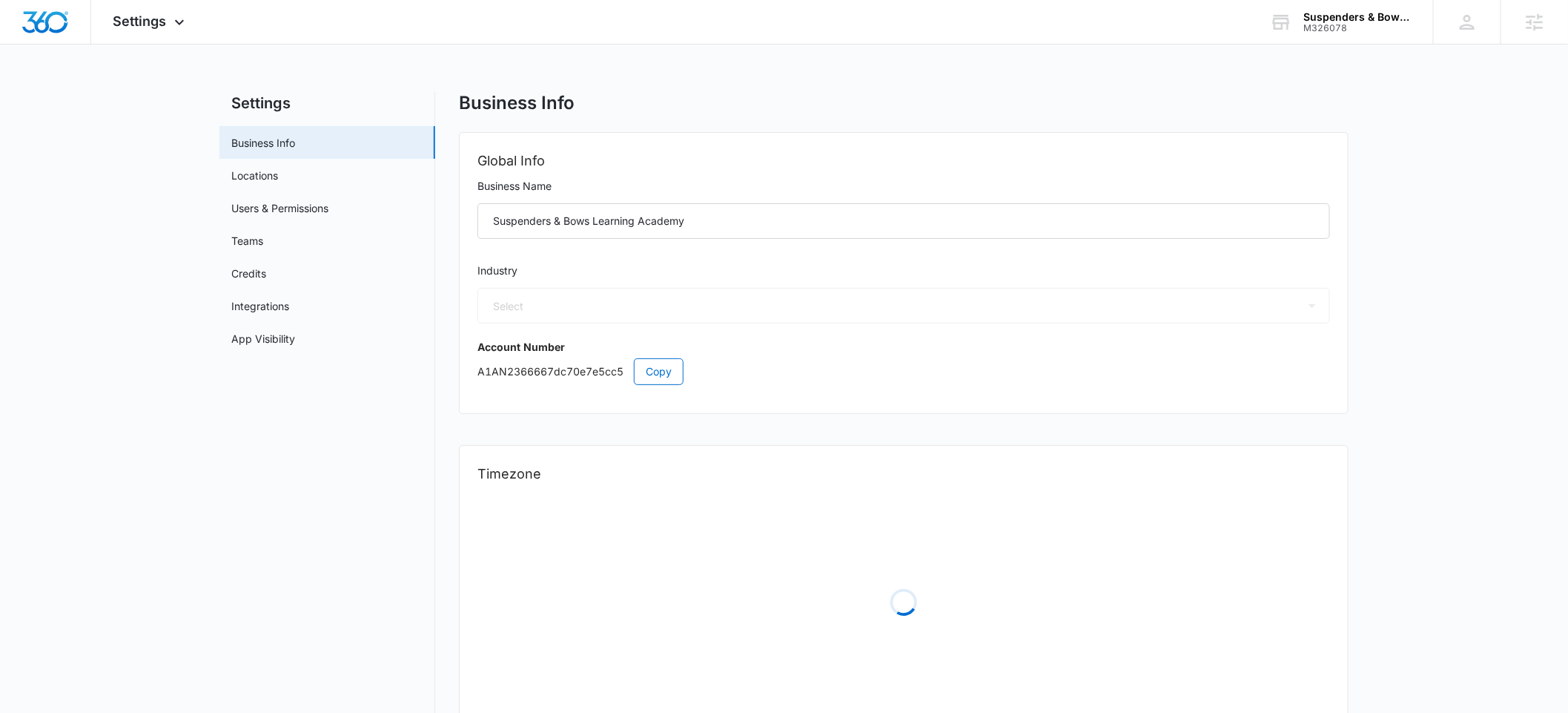
select select "27"
select select "US"
select select "America/[GEOGRAPHIC_DATA]"
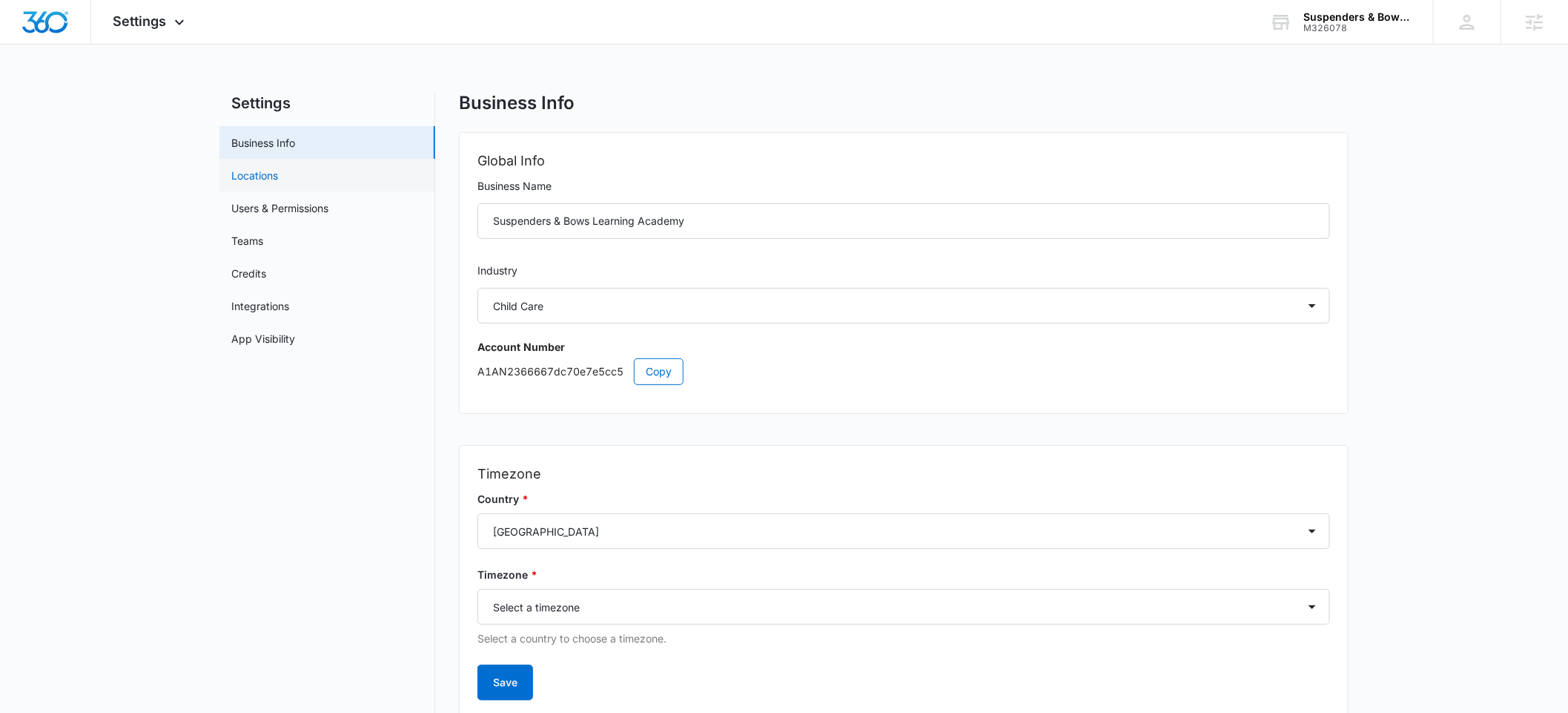
click at [278, 175] on link "Locations" at bounding box center [254, 176] width 46 height 16
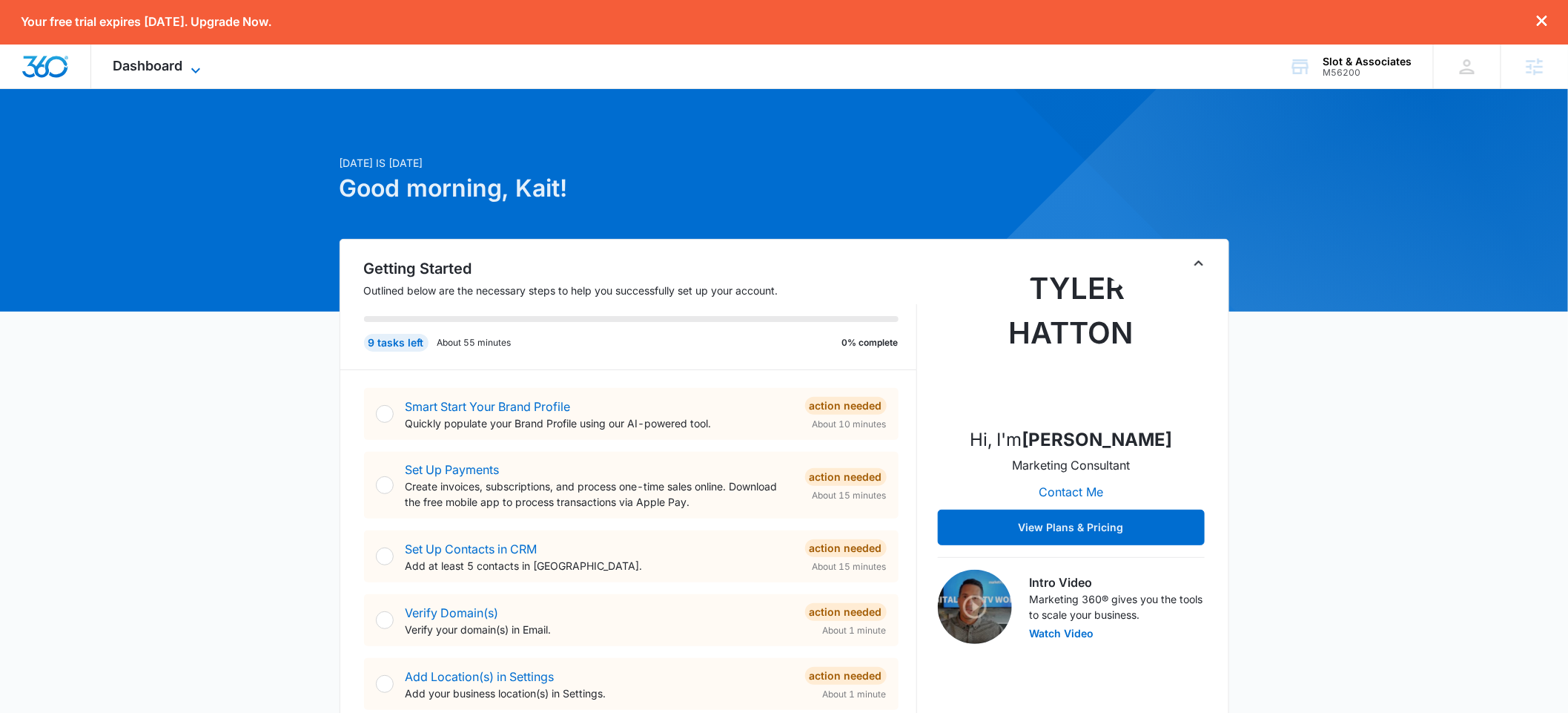
click at [193, 72] on icon at bounding box center [196, 70] width 18 height 18
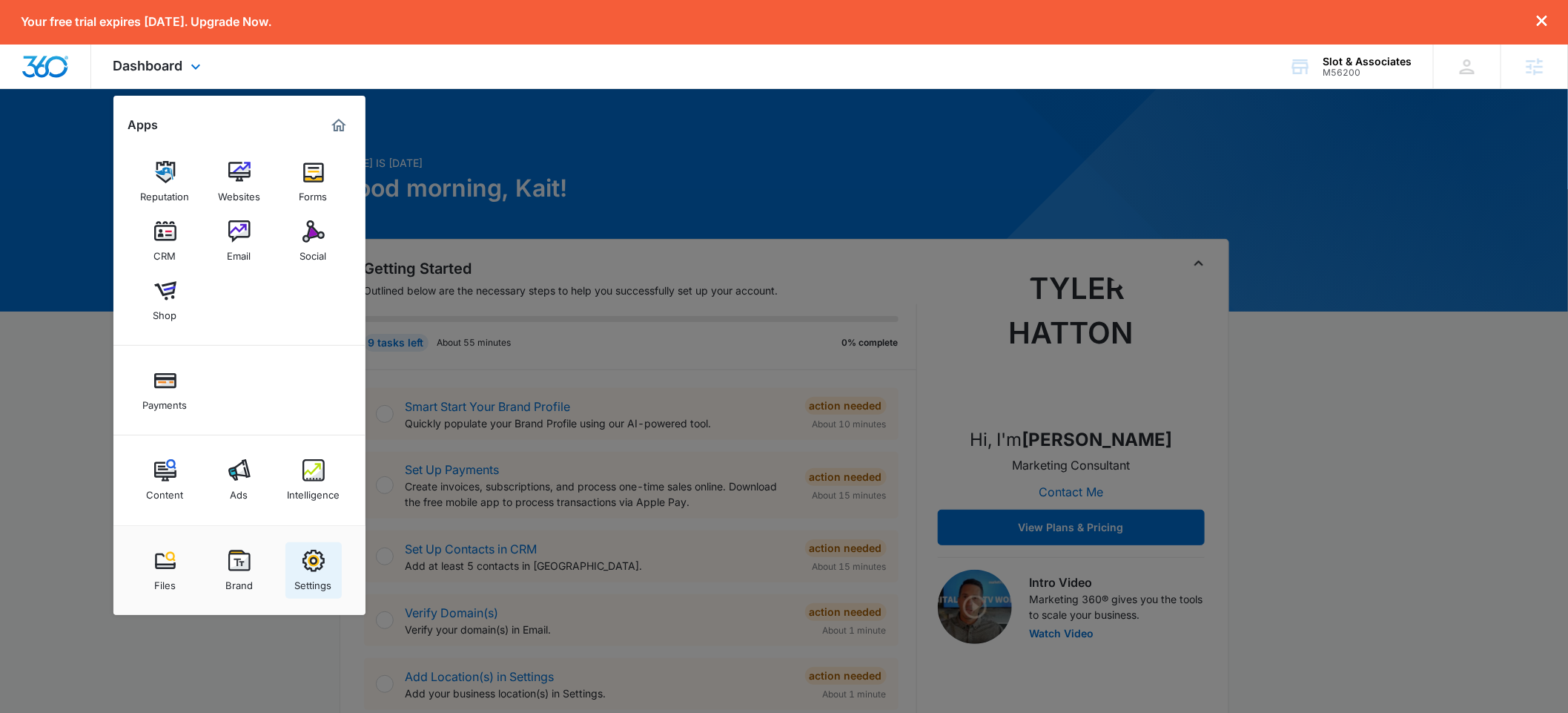
click at [324, 567] on link "Settings" at bounding box center [313, 570] width 56 height 56
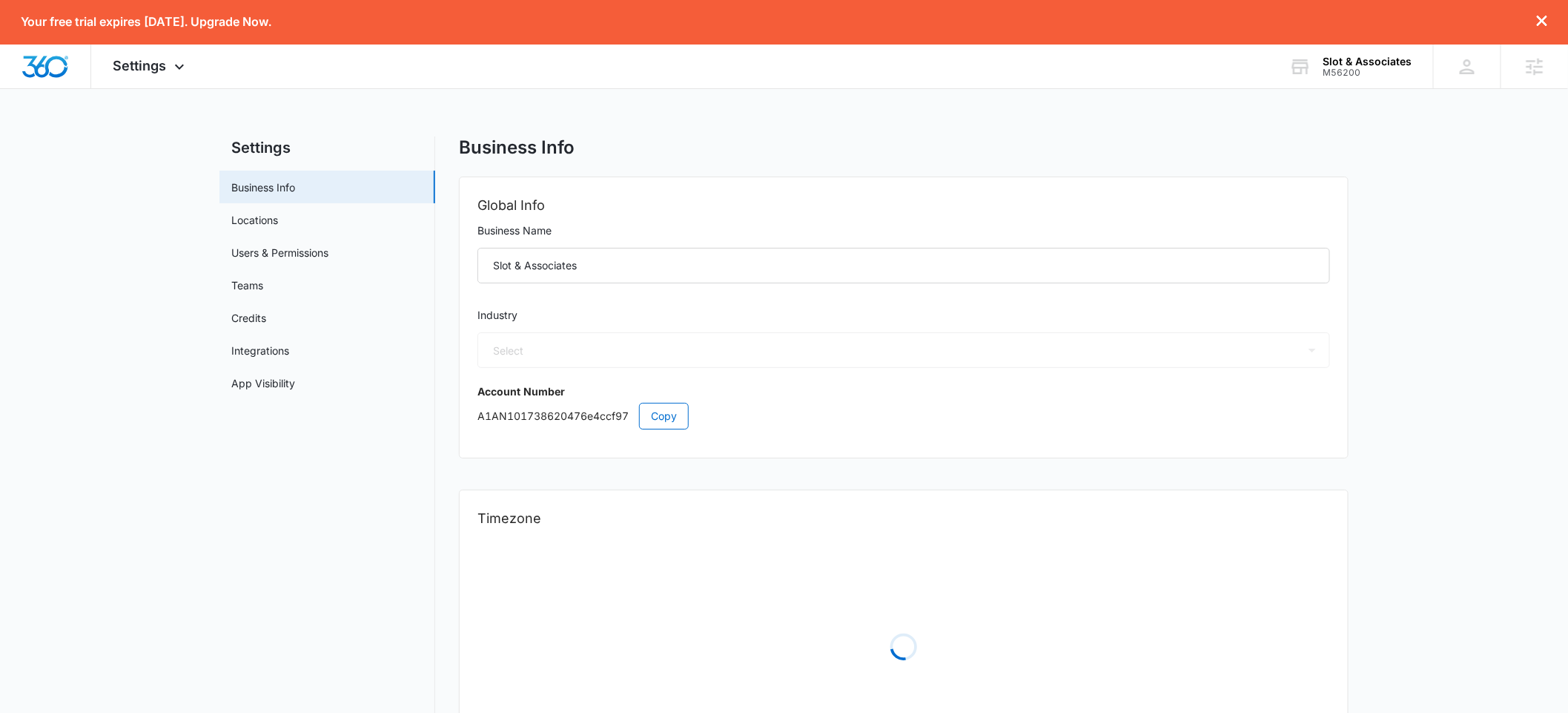
select select "34"
select select "US"
select select "America/New_York"
click at [623, 268] on input "Slot & Associates" at bounding box center [903, 265] width 852 height 36
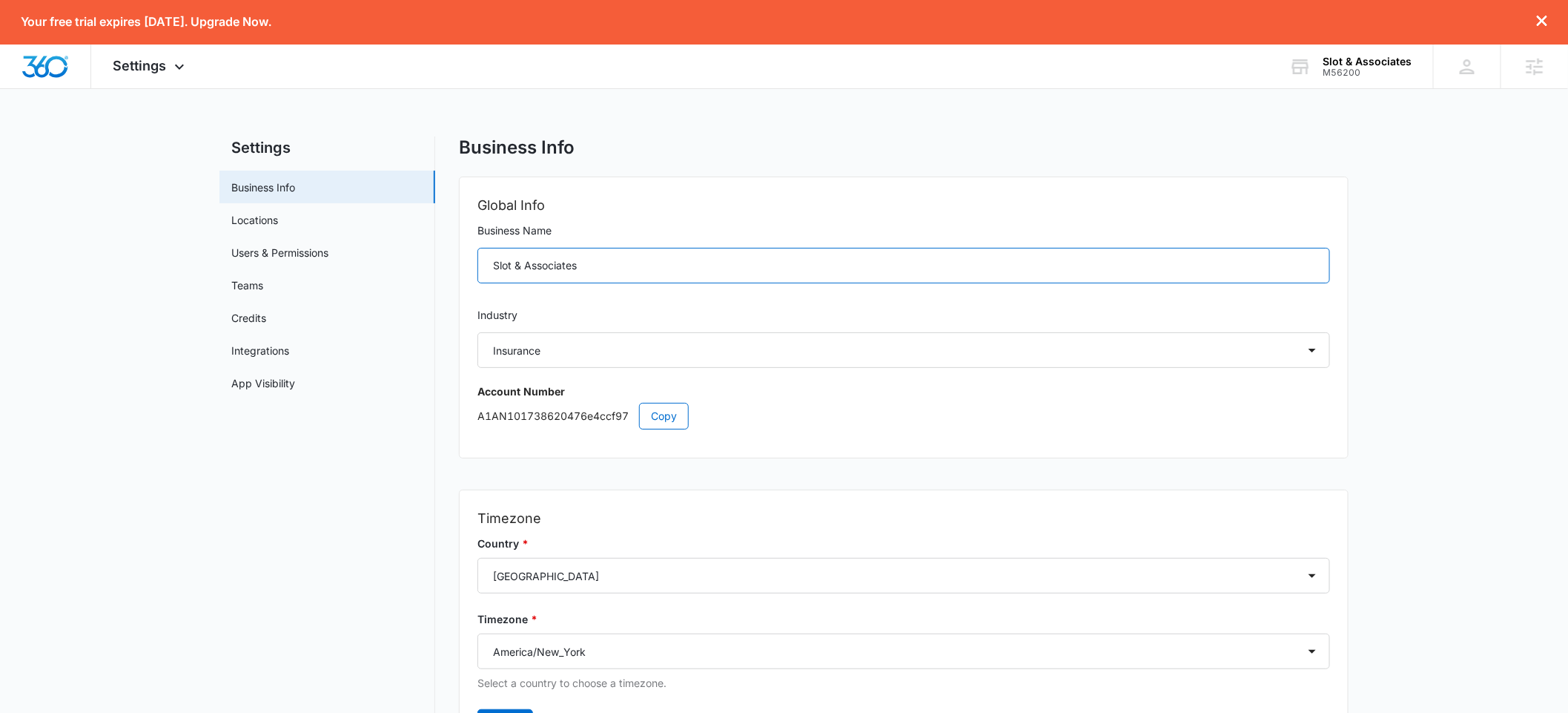
click at [623, 268] on input "Slot & Associates" at bounding box center [903, 265] width 852 height 36
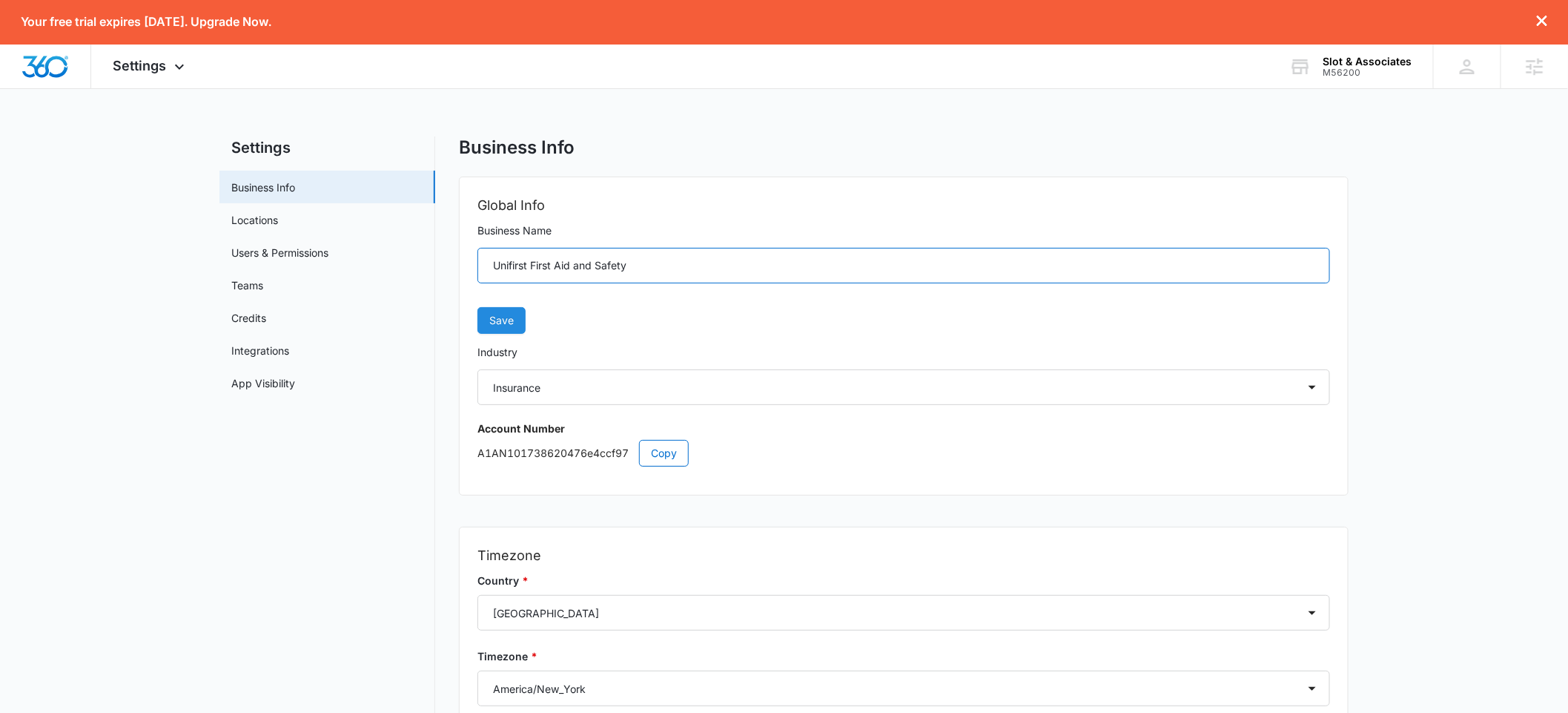
type input "Unifirst First Aid and Safety"
click at [509, 313] on span "Save" at bounding box center [501, 321] width 25 height 17
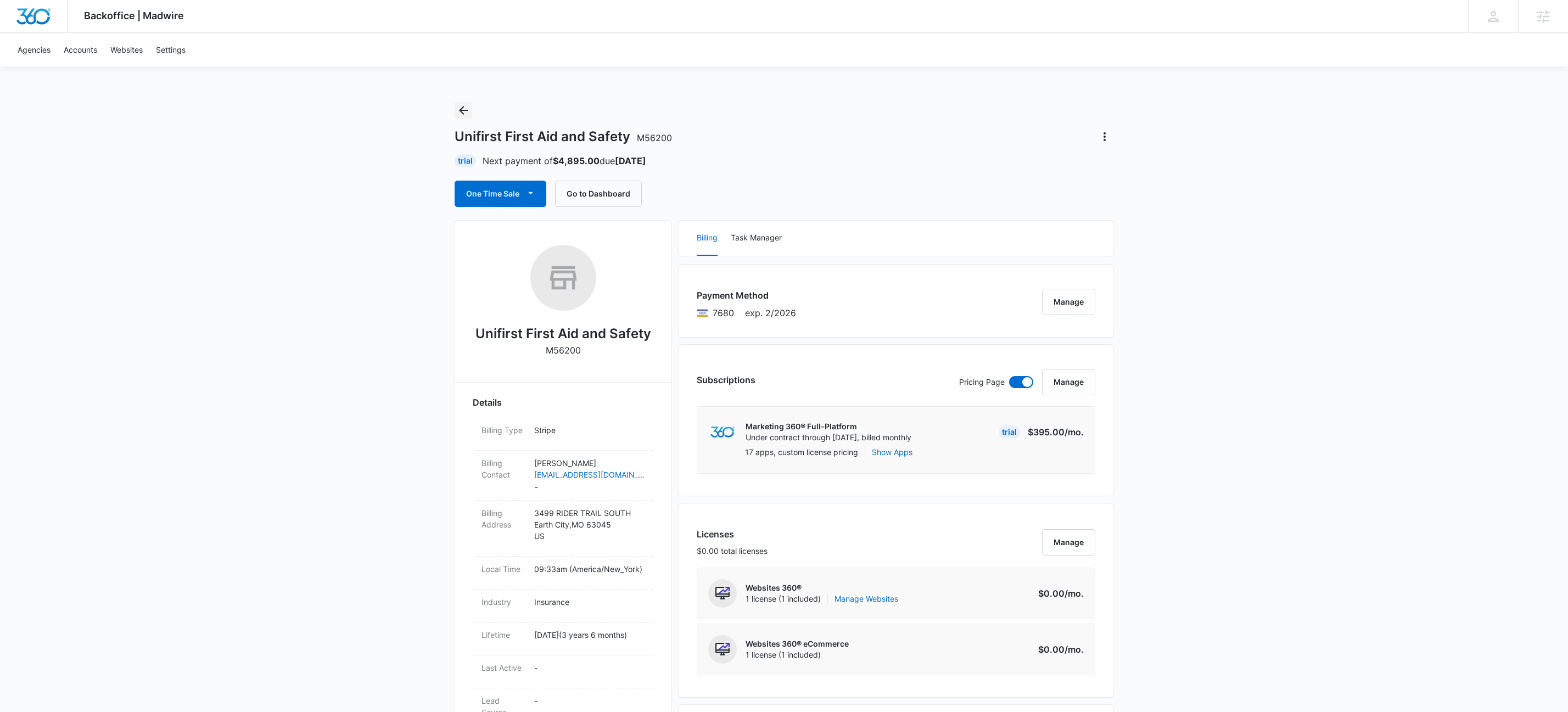
click at [462, 108] on icon "Back" at bounding box center [464, 110] width 9 height 9
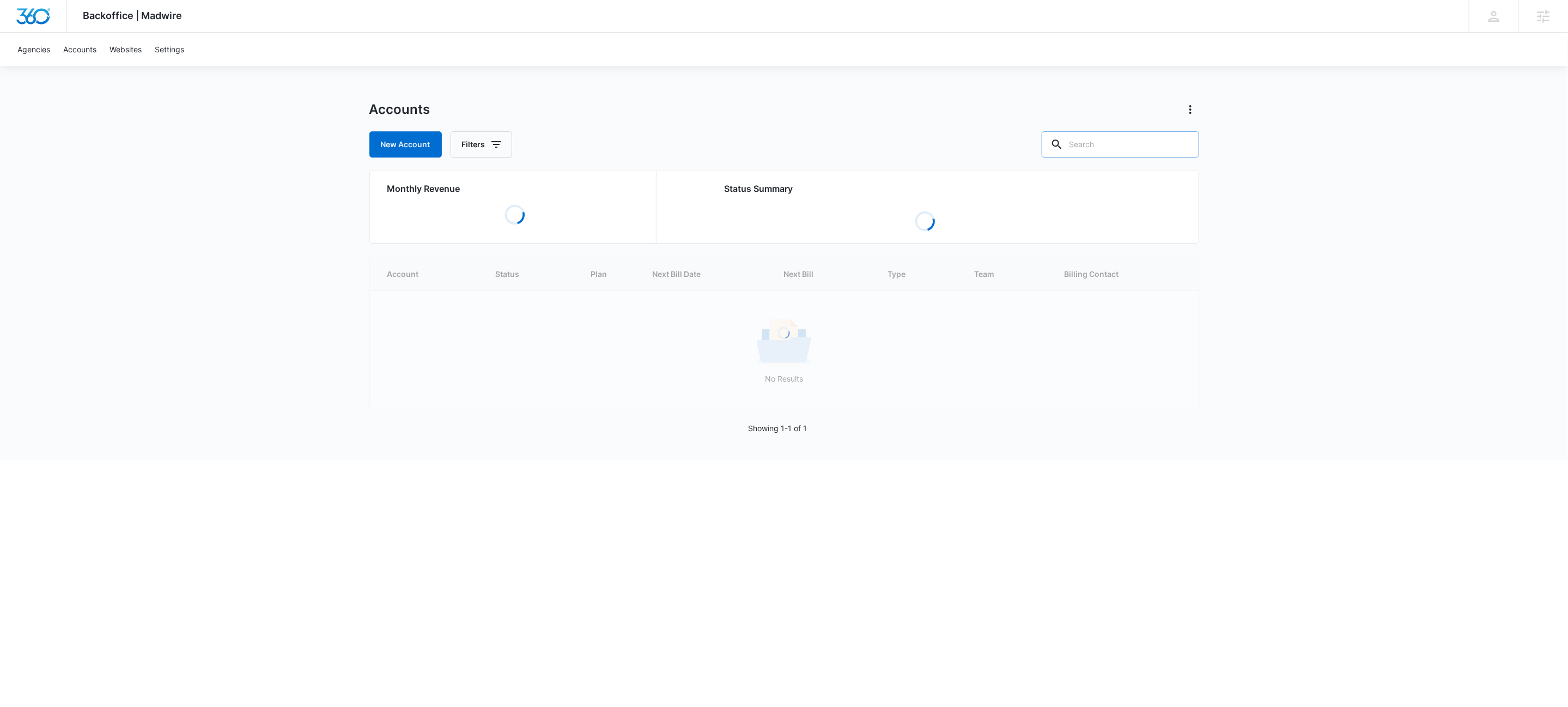
click at [1154, 141] on input "text" at bounding box center [1120, 144] width 157 height 26
type input "best option restoration"
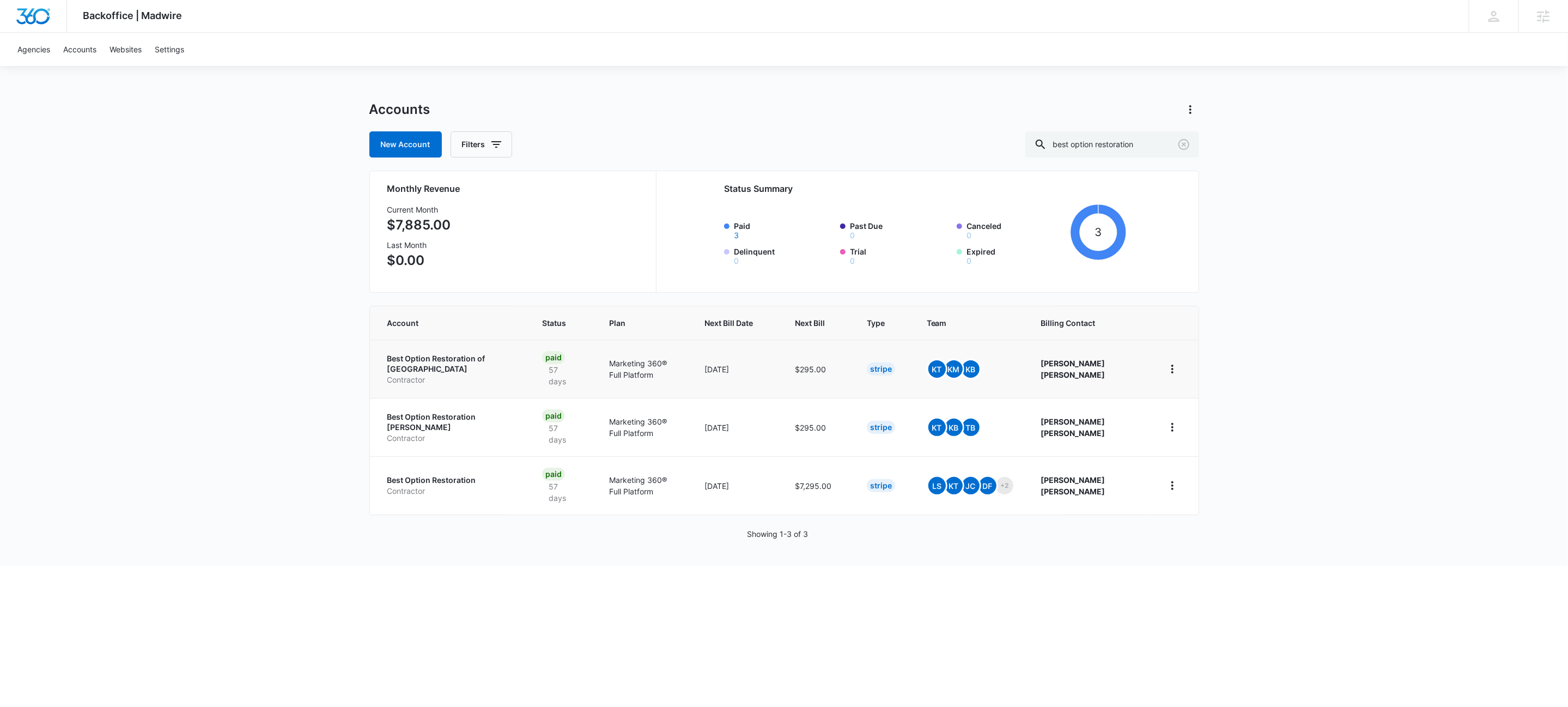
click at [404, 377] on p "Contractor" at bounding box center [452, 380] width 129 height 11
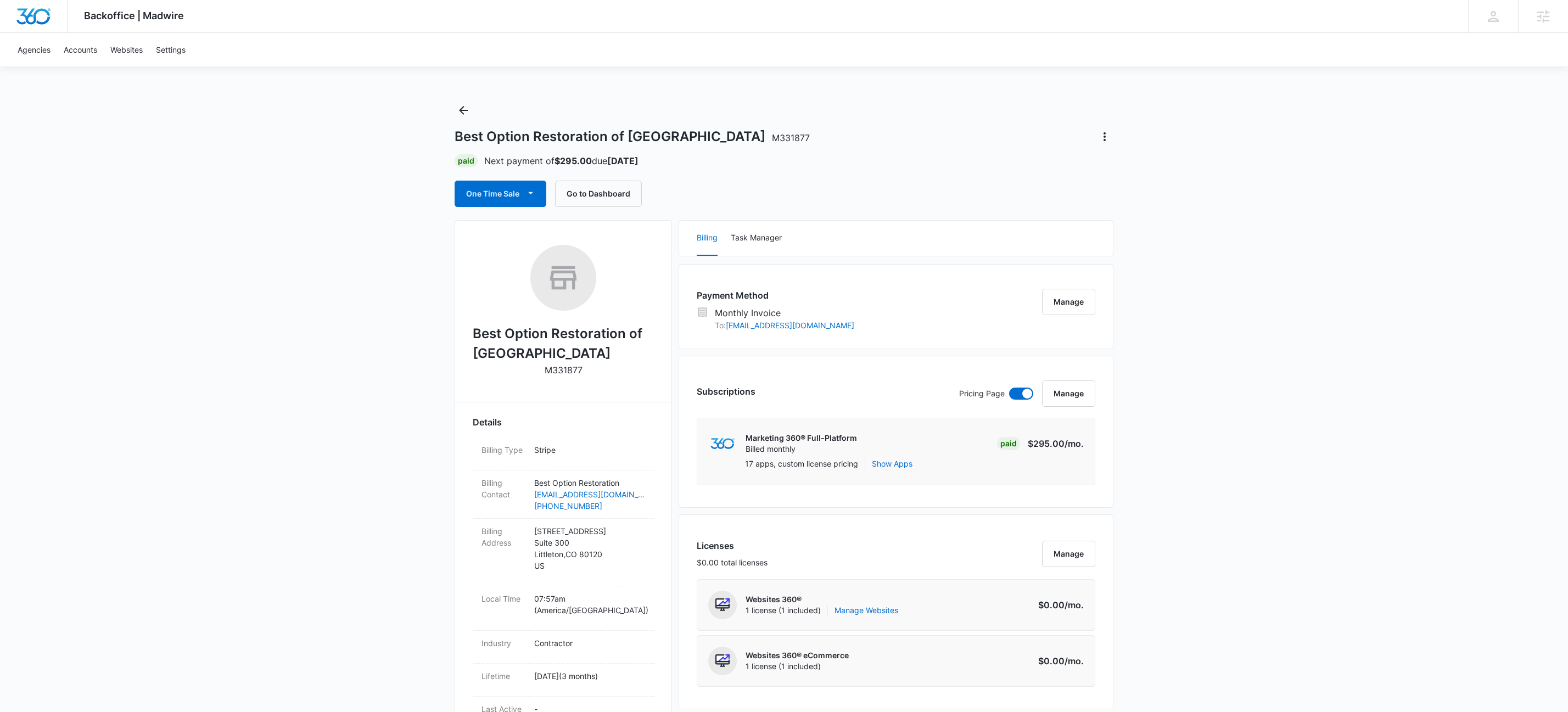
click at [474, 107] on div "Best Option Restoration of Co Springs M331877 Paid Next payment of $295.00 due …" at bounding box center [784, 154] width 659 height 105
click at [466, 109] on icon "Back" at bounding box center [464, 110] width 13 height 13
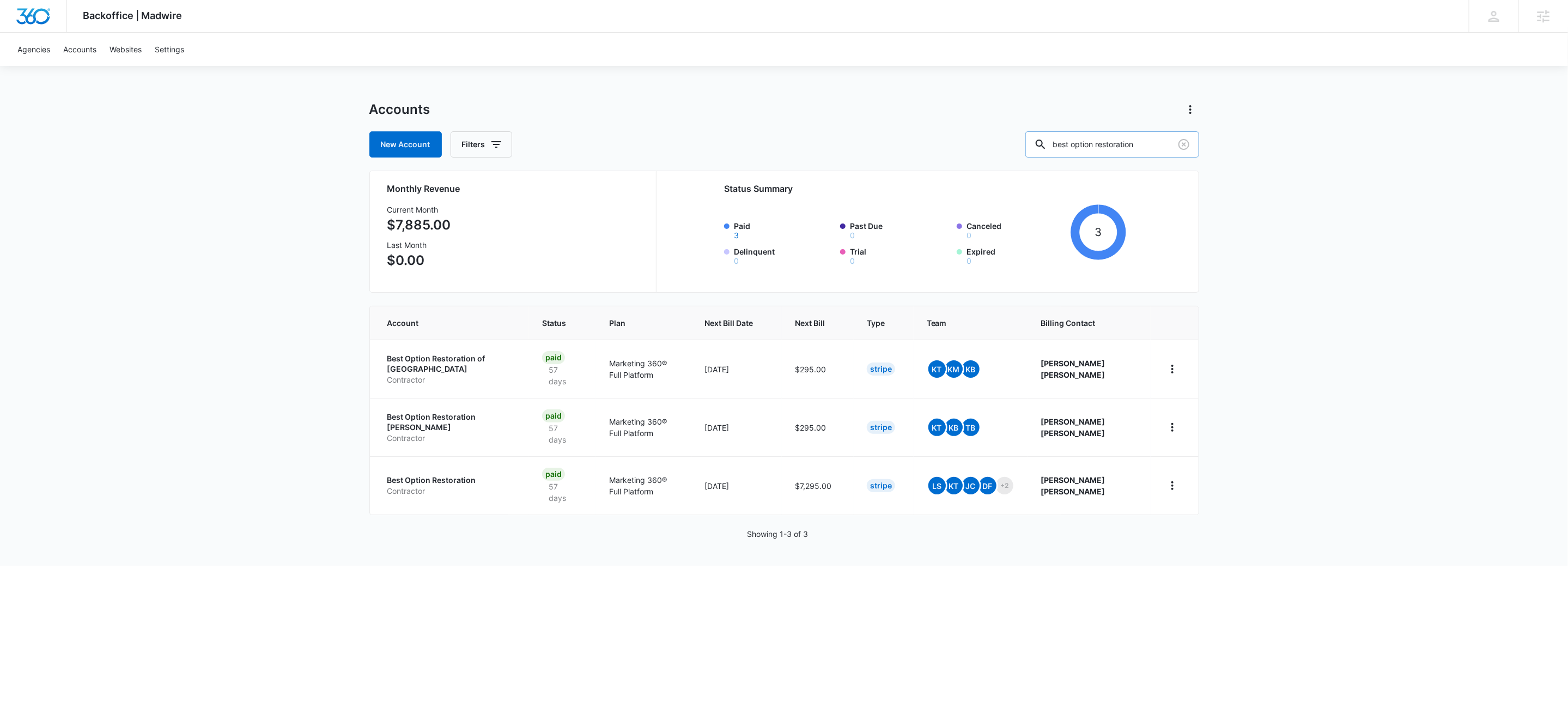
click at [1132, 141] on input "best option restoration" at bounding box center [1112, 144] width 174 height 26
paste input "M323365"
type input "M323365"
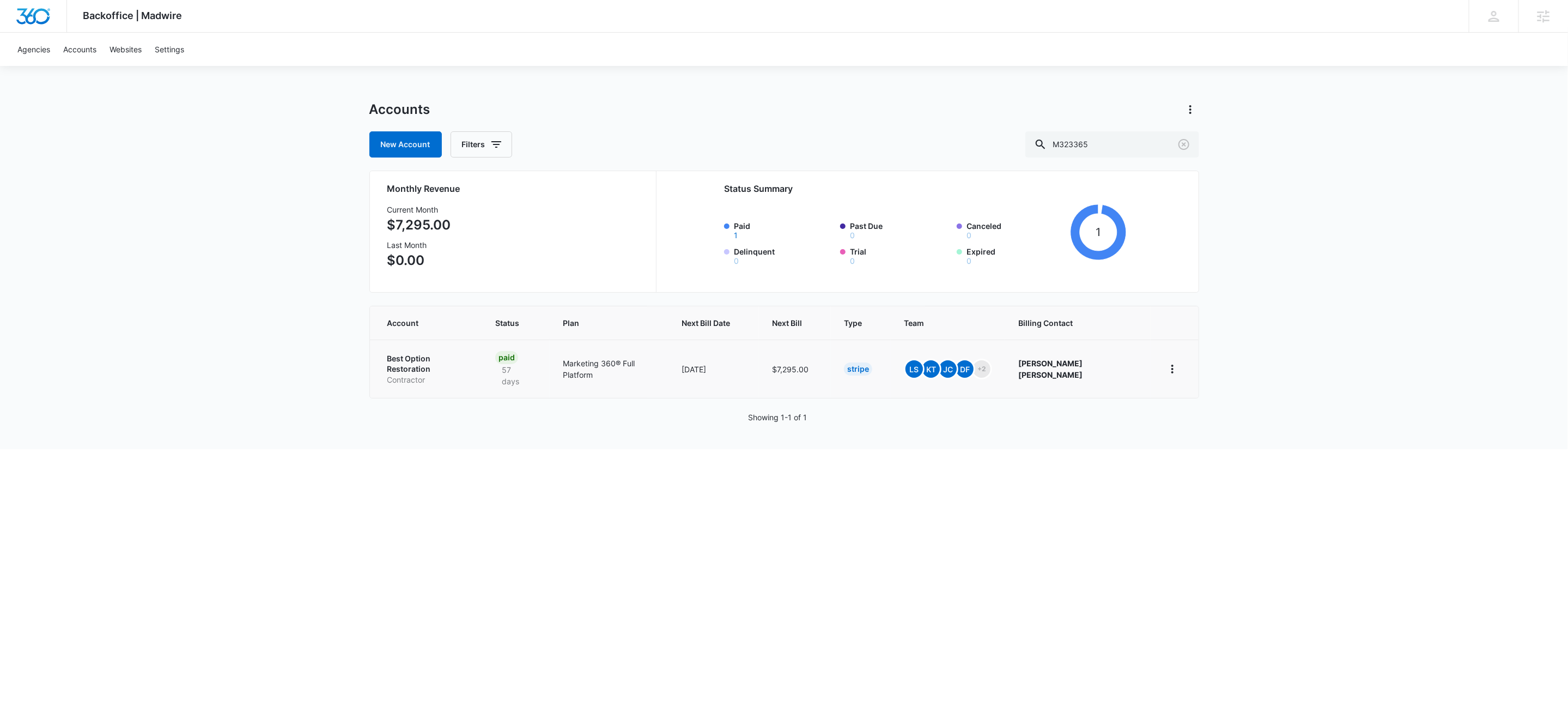
click at [415, 359] on p "Best Option Restoration" at bounding box center [428, 363] width 82 height 21
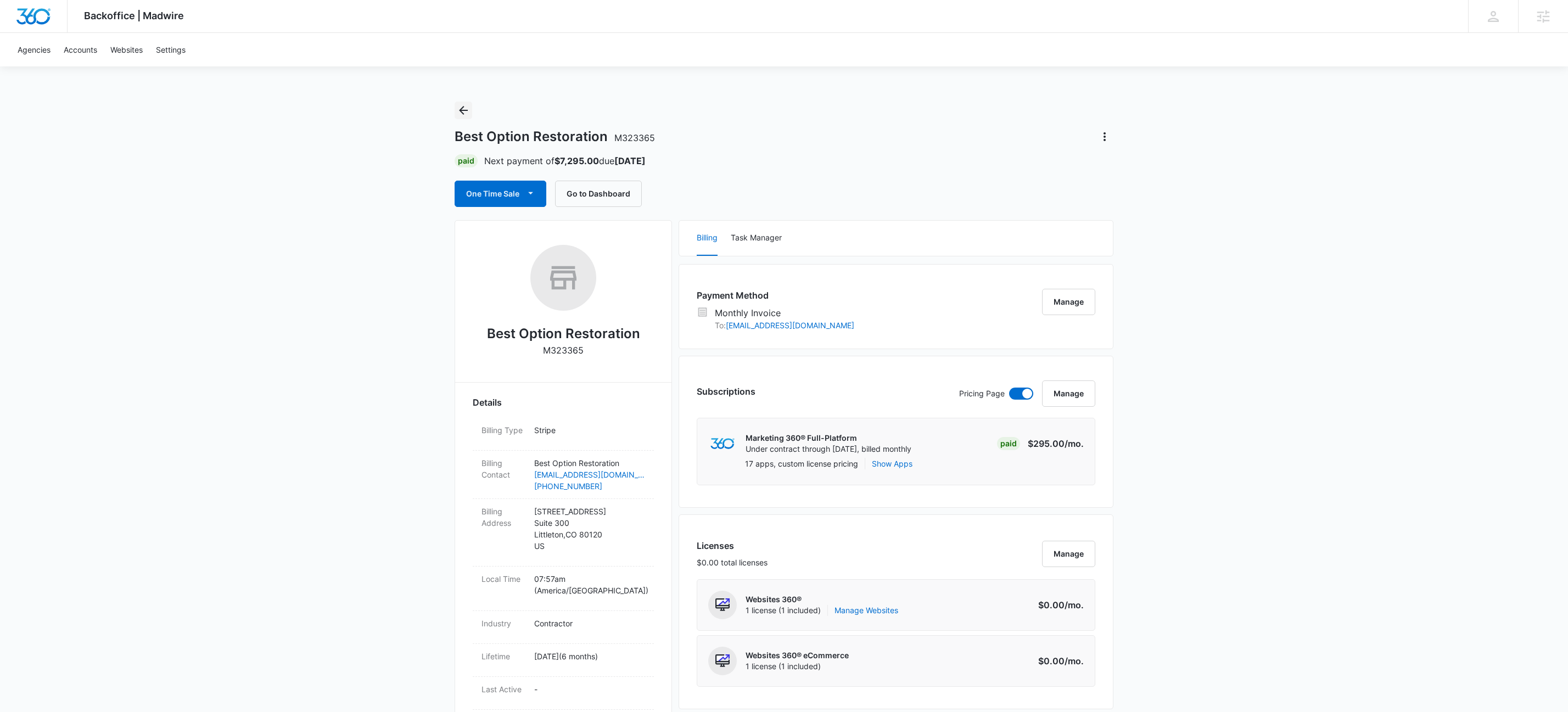
click at [464, 111] on icon "Back" at bounding box center [464, 110] width 13 height 13
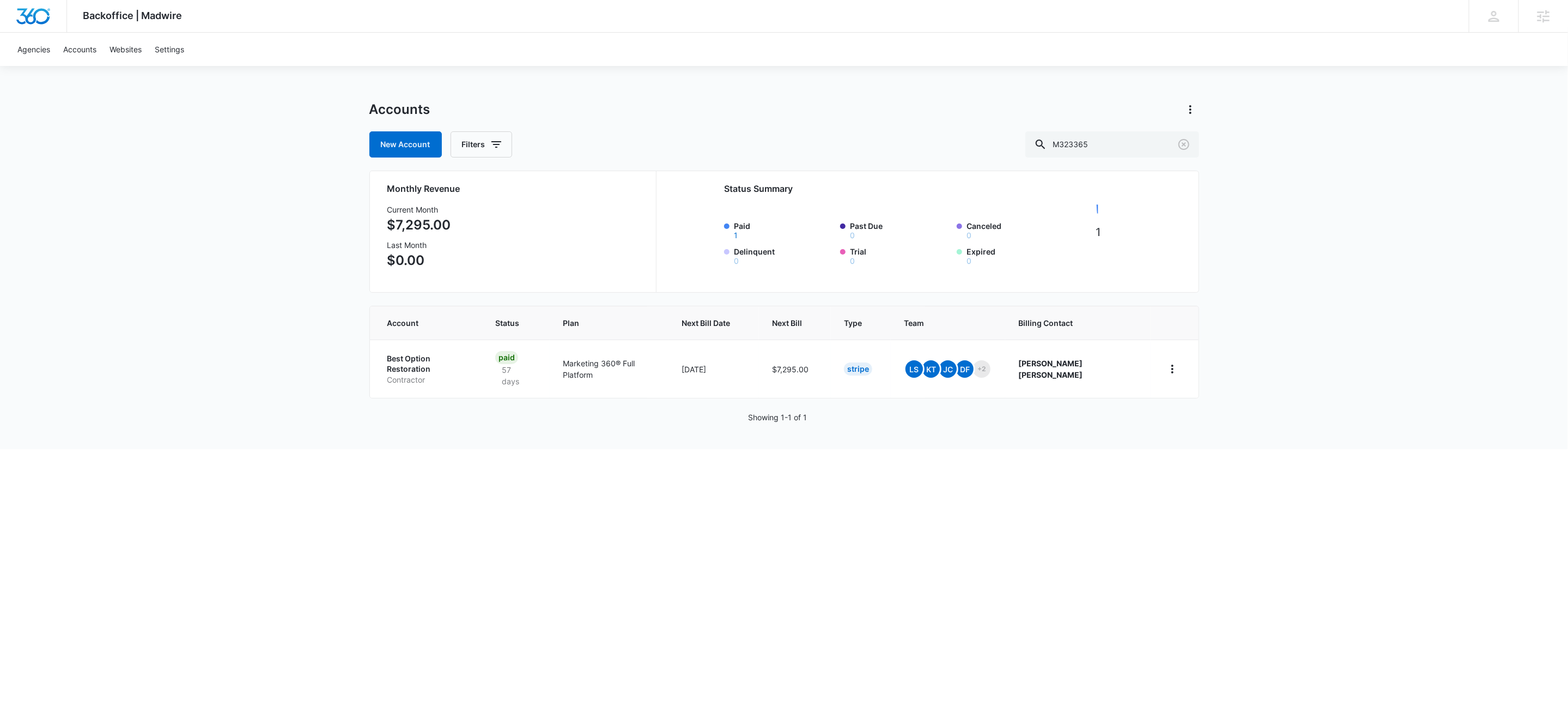
click at [1218, 138] on div "Backoffice | Madwire Apps Settings KW Kait Weagraff kaitlyn.weagraff@madwire.co…" at bounding box center [784, 225] width 1568 height 449
click at [1131, 150] on input "M323365" at bounding box center [1112, 144] width 174 height 26
paste input "31882"
type input "M331882"
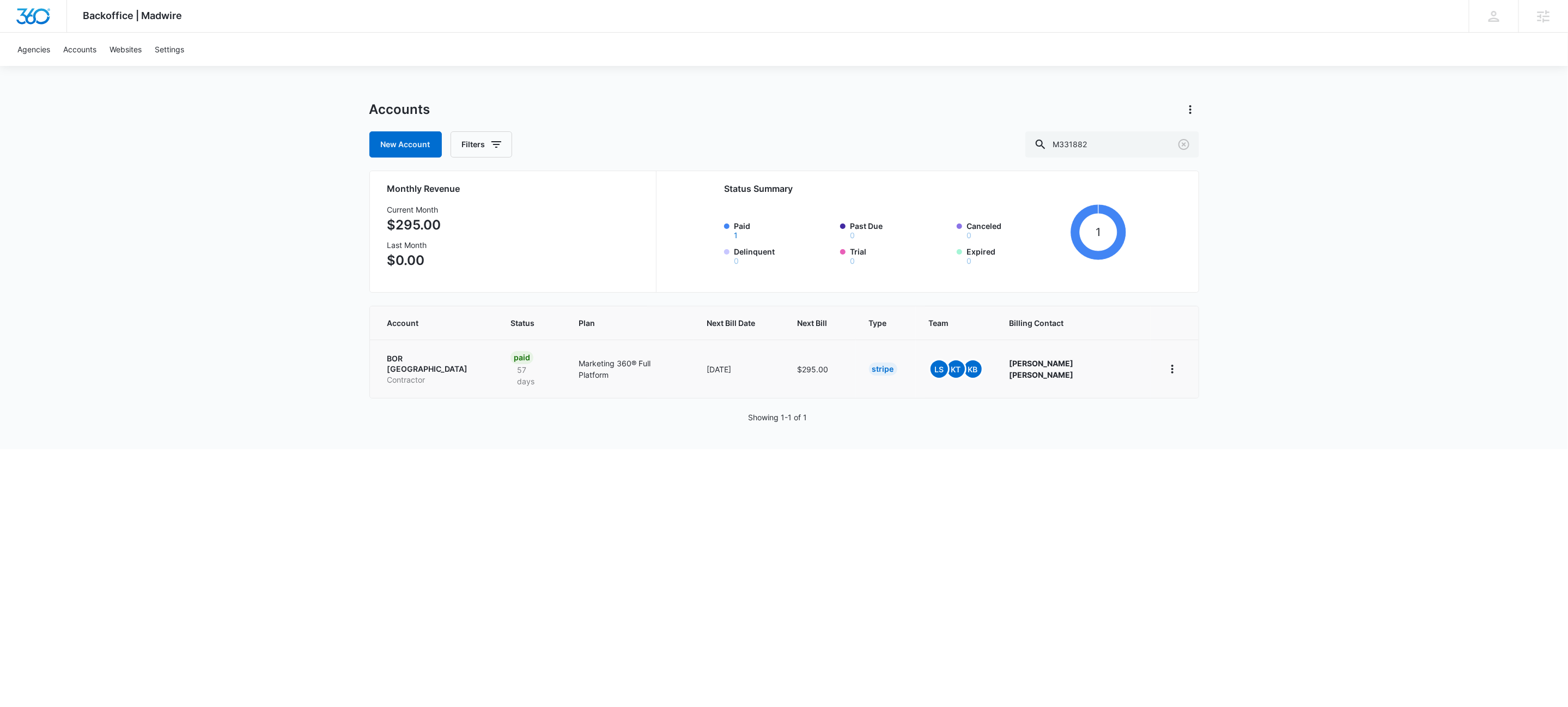
click at [428, 359] on p "BOR Baldwin County" at bounding box center [436, 363] width 98 height 21
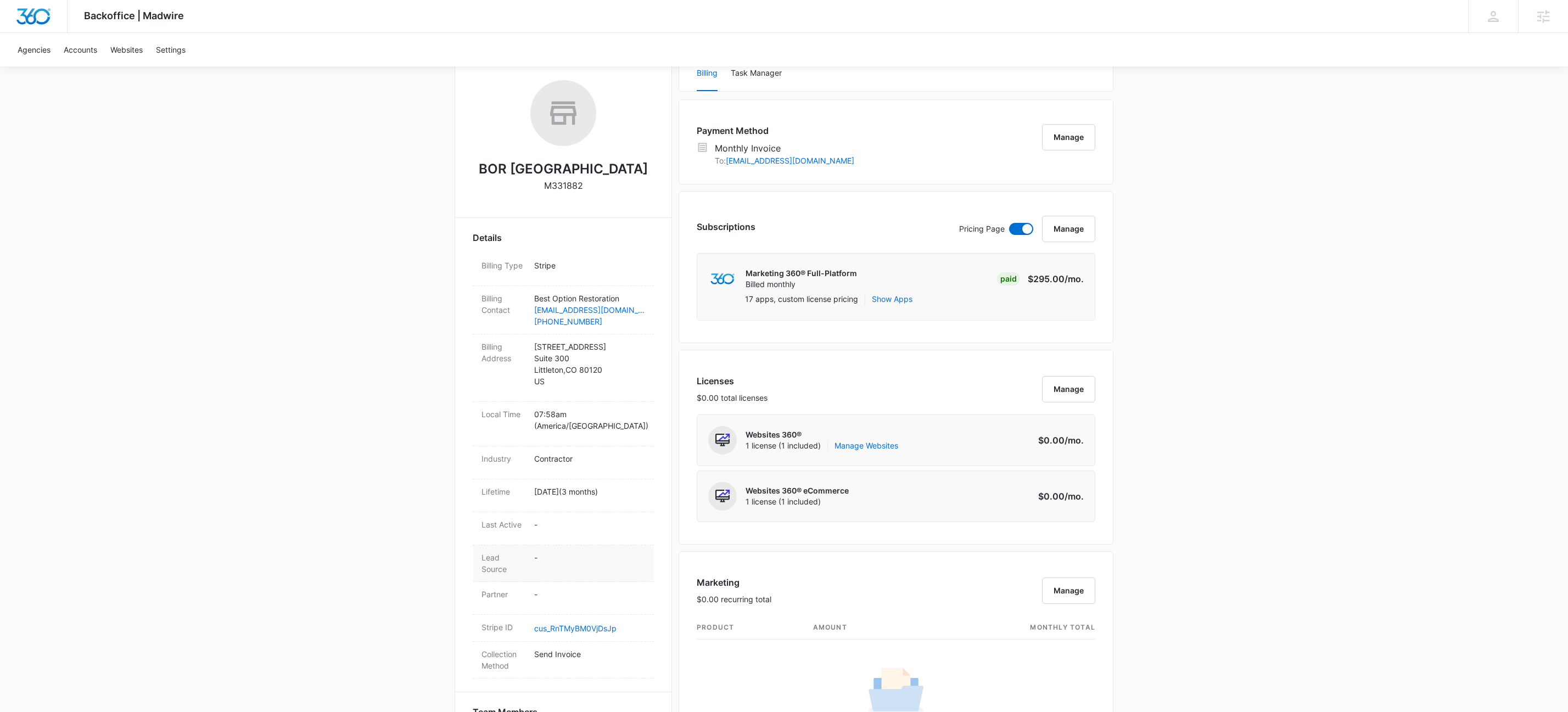
scroll to position [181, 0]
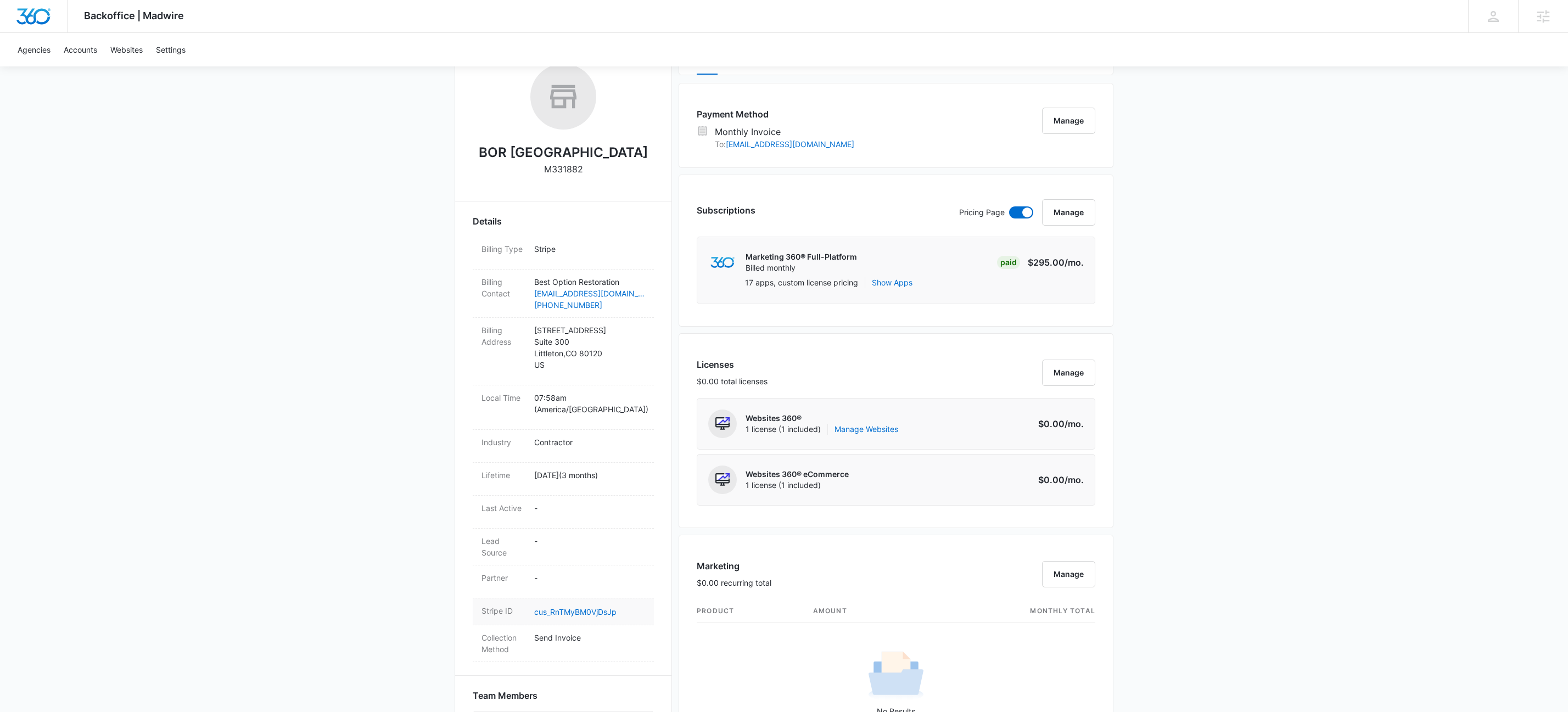
click at [579, 598] on div "Stripe ID cus_RnTMyBM0VjDsJp" at bounding box center [564, 611] width 181 height 27
click at [577, 607] on link "cus_RnTMyBM0VjDsJp" at bounding box center [575, 611] width 82 height 9
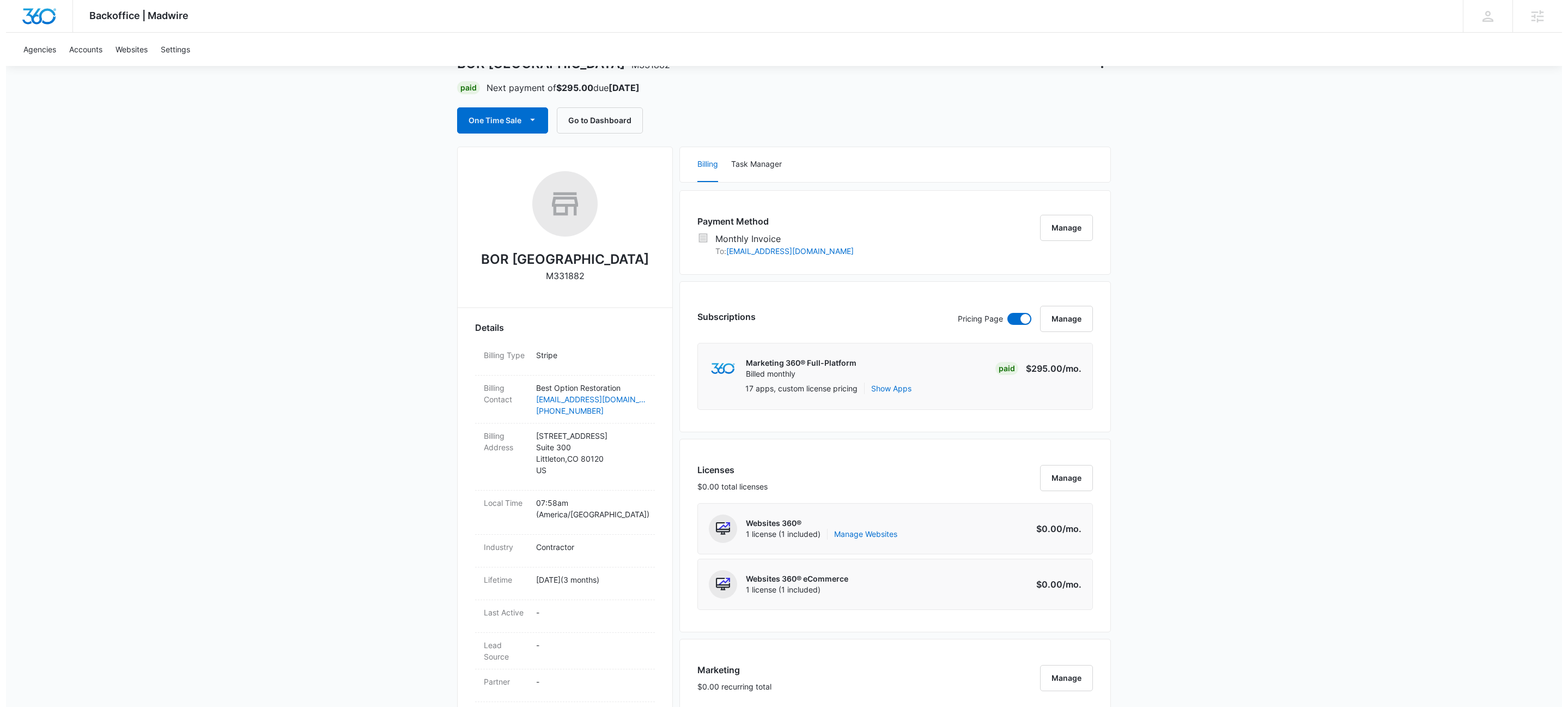
scroll to position [0, 0]
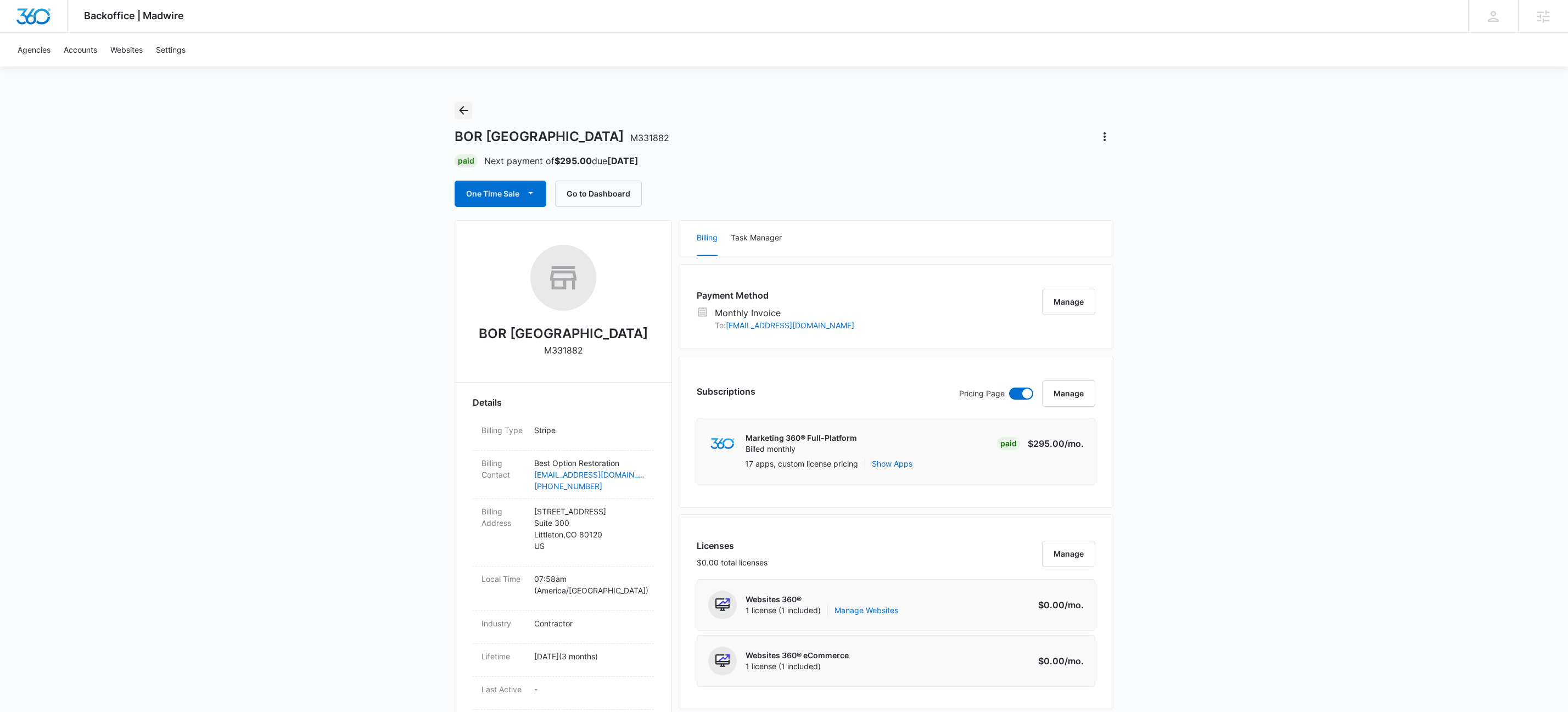
click at [462, 107] on icon "Back" at bounding box center [464, 110] width 9 height 9
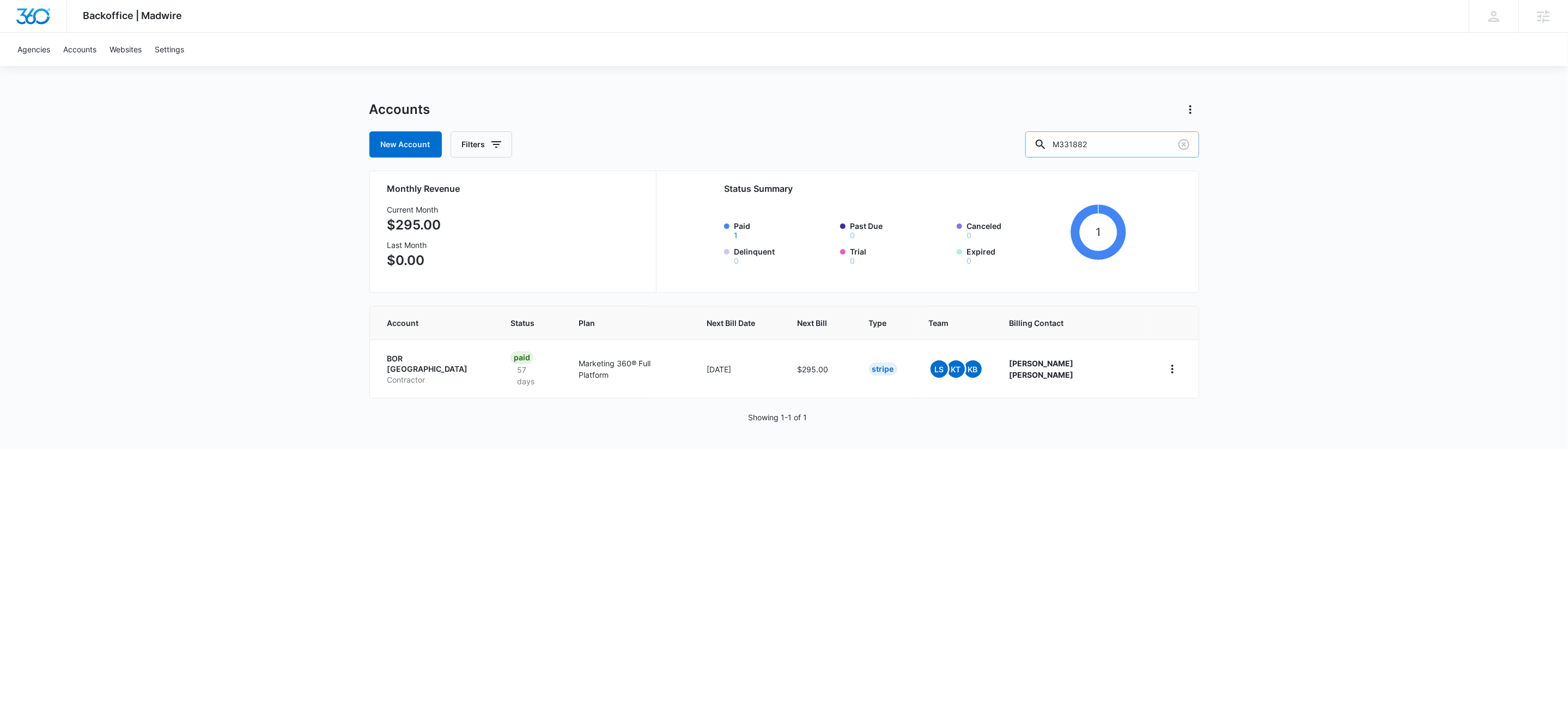
click at [1139, 143] on input "M331882" at bounding box center [1112, 144] width 174 height 26
paste input "23365"
type input "M323365"
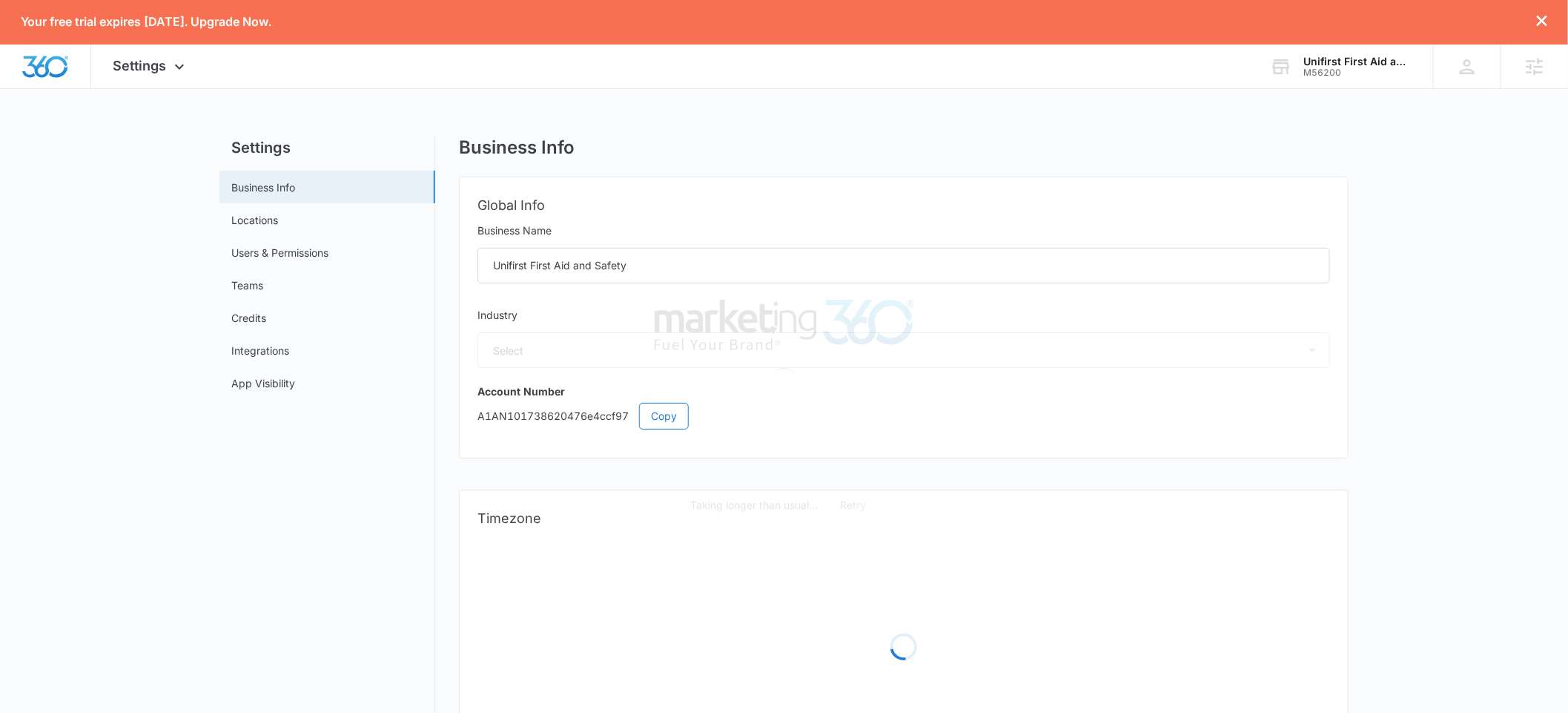
select select "34"
select select "US"
select select "America/New_York"
